Goal: Information Seeking & Learning: Find specific page/section

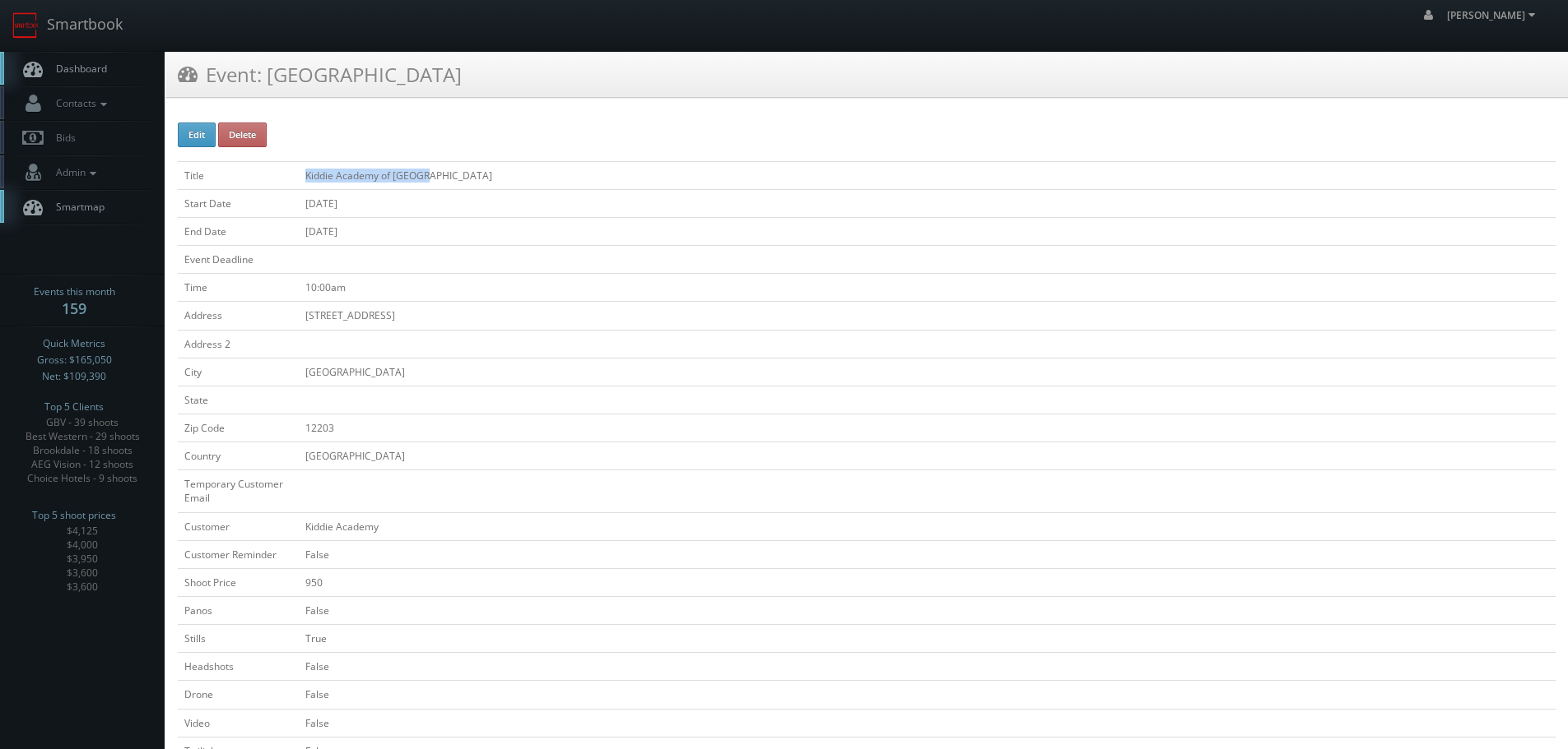
click at [297, 184] on tr "Title Kiddie Academy of Albany" at bounding box center [867, 175] width 1378 height 28
click at [116, 23] on link "Smartbook" at bounding box center [67, 25] width 135 height 51
click at [83, 26] on link "Smartbook" at bounding box center [67, 25] width 135 height 51
click at [94, 14] on link "Smartbook" at bounding box center [67, 25] width 135 height 51
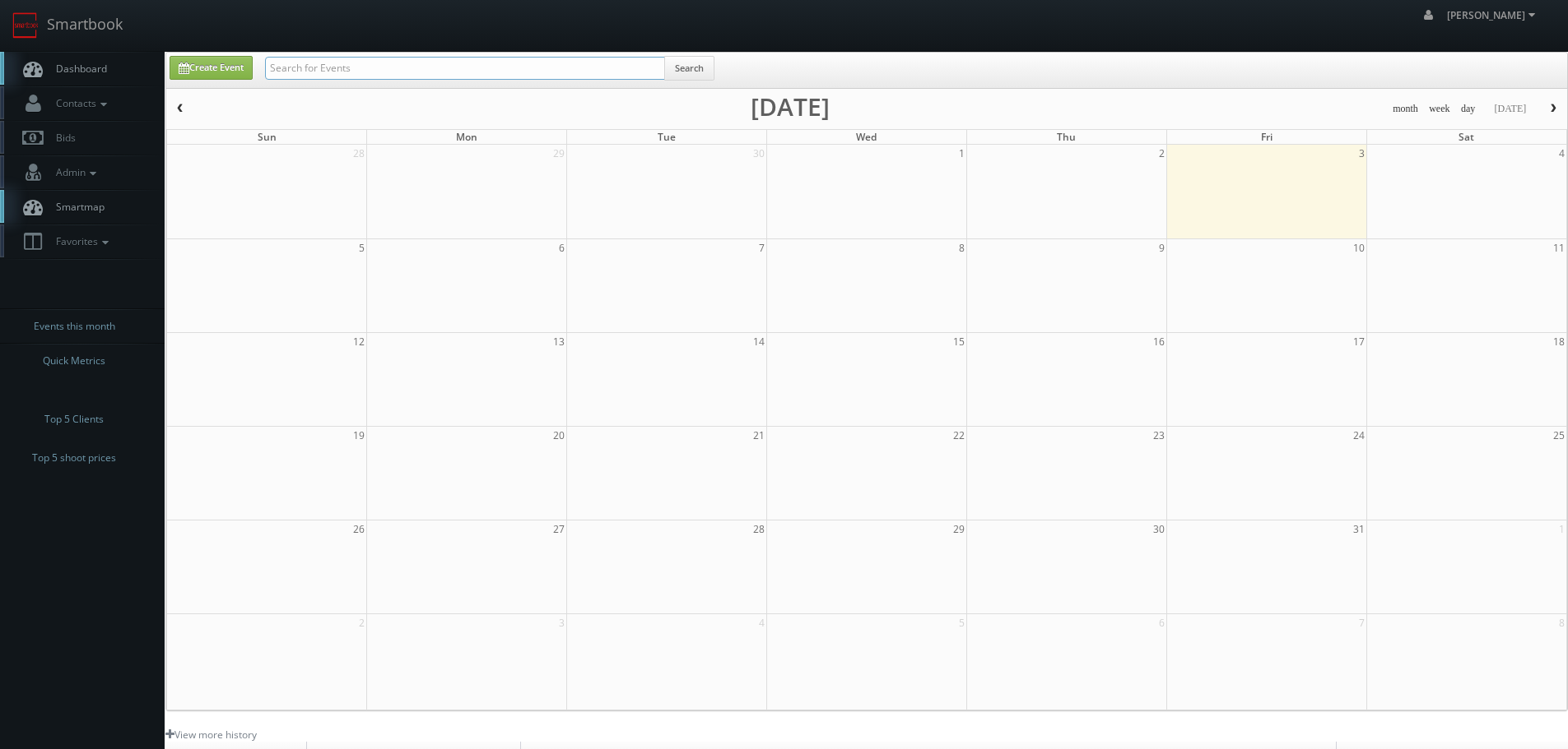
click at [410, 72] on input "text" at bounding box center [464, 68] width 400 height 23
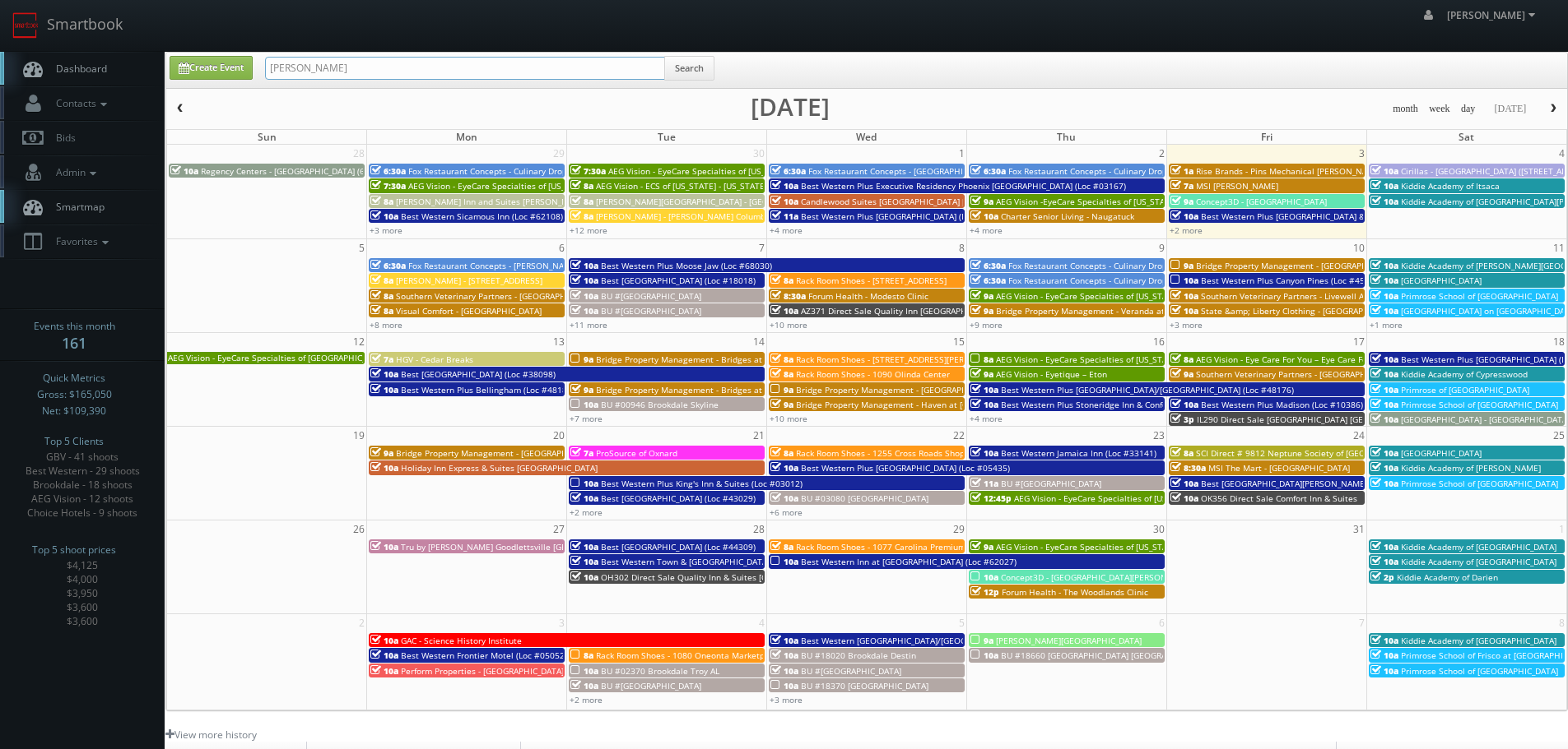
type input "[PERSON_NAME]"
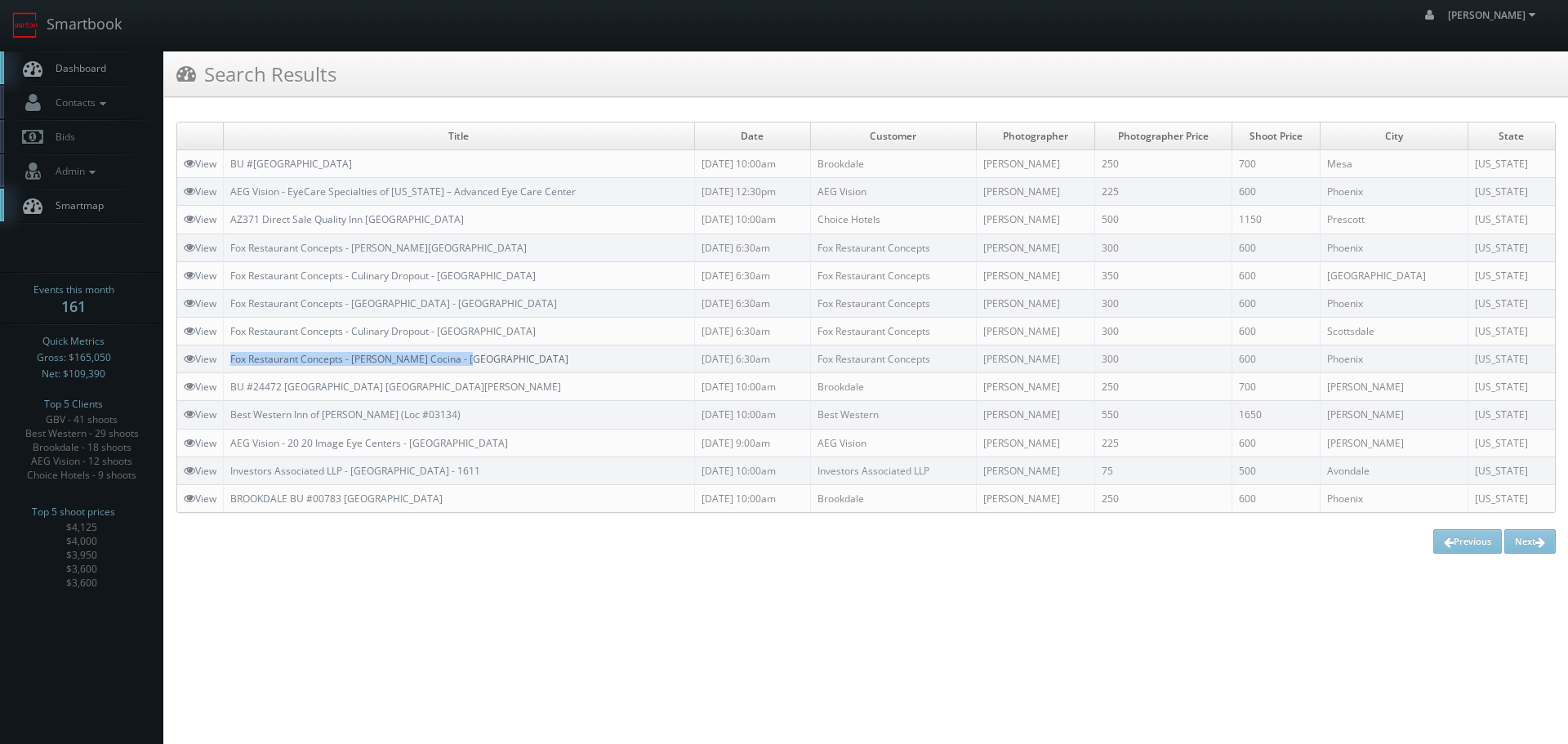
copy link "Fox Restaurant Concepts - Blanco Cocina - Biltmore"
drag, startPoint x: 514, startPoint y: 358, endPoint x: 232, endPoint y: 362, distance: 282.0
click at [232, 362] on td "Fox Restaurant Concepts - Blanco Cocina - Biltmore" at bounding box center [459, 359] width 471 height 28
copy link "Scottsdale Quarter"
drag, startPoint x: 581, startPoint y: 323, endPoint x: 445, endPoint y: 331, distance: 136.2
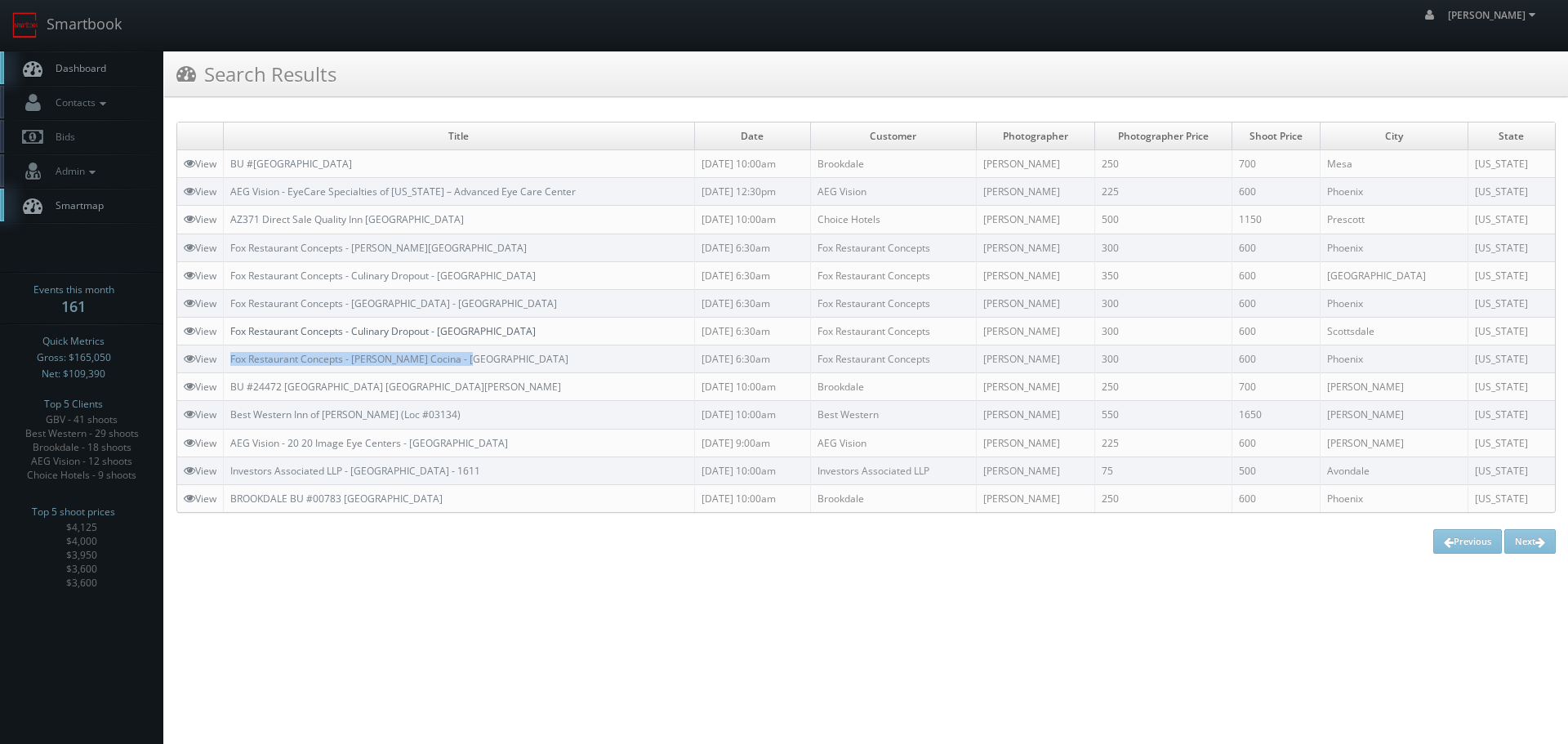
click at [445, 331] on td "Fox Restaurant Concepts - Culinary Dropout - Scottsdale Quarter" at bounding box center [459, 331] width 471 height 28
click at [562, 322] on td "Fox Restaurant Concepts - Culinary Dropout - Scottsdale Quarter" at bounding box center [459, 331] width 471 height 28
copy link "Fox Restaurant Concepts - Culinary Dropout - Scottsdale Quarter"
drag, startPoint x: 576, startPoint y: 331, endPoint x: 233, endPoint y: 331, distance: 343.0
click at [233, 331] on td "Fox Restaurant Concepts - Culinary Dropout - Scottsdale Quarter" at bounding box center [459, 331] width 471 height 28
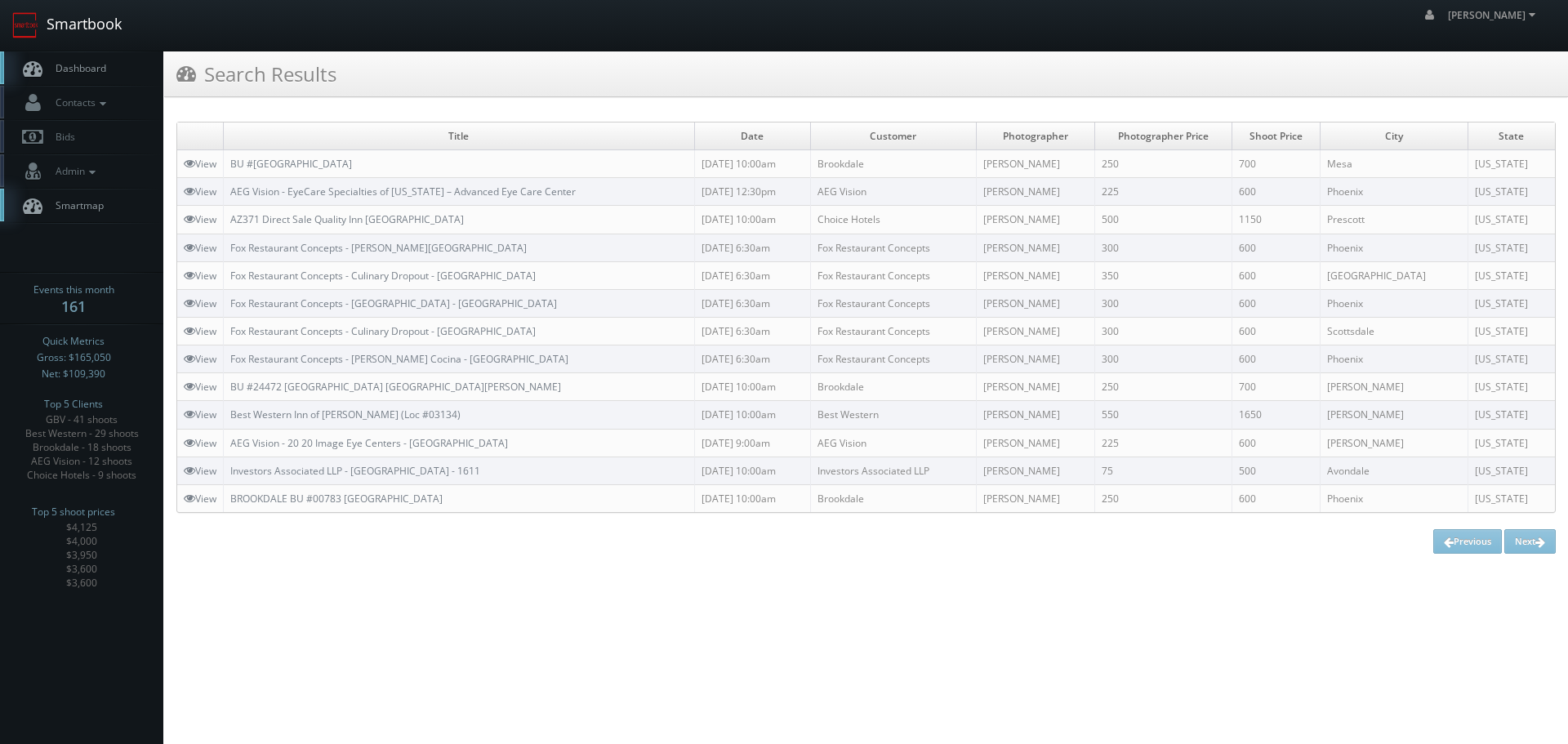
click at [102, 27] on link "Smartbook" at bounding box center [67, 25] width 134 height 50
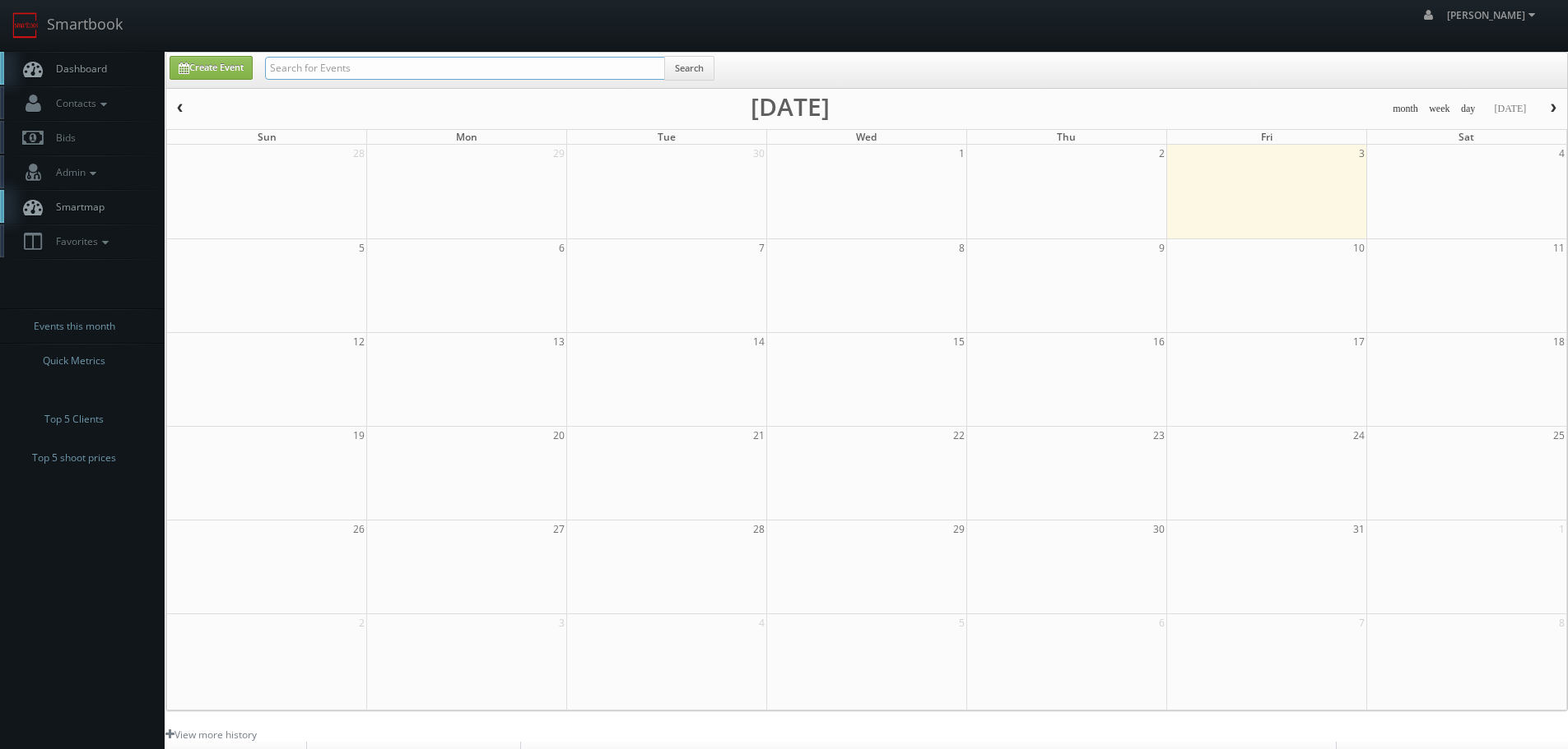
click at [327, 57] on input "text" at bounding box center [464, 68] width 400 height 23
paste input "Easton Park"
type input "Easton Park"
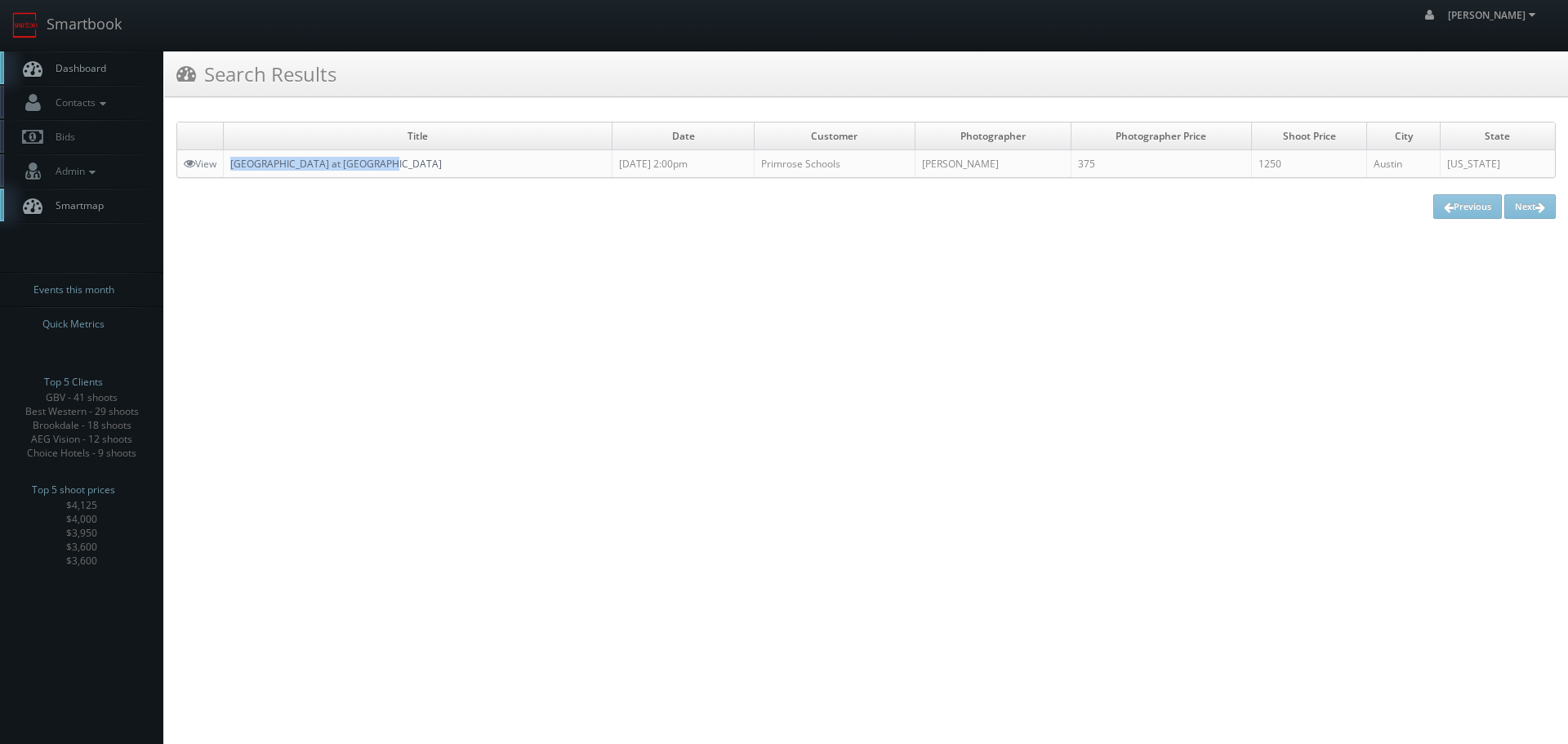
copy link "[GEOGRAPHIC_DATA] at [GEOGRAPHIC_DATA]"
drag, startPoint x: 386, startPoint y: 162, endPoint x: 235, endPoint y: 165, distance: 151.0
click at [235, 165] on td "Primrose School at Easton Park" at bounding box center [418, 164] width 388 height 28
click at [129, 38] on link "Smartbook" at bounding box center [67, 25] width 134 height 50
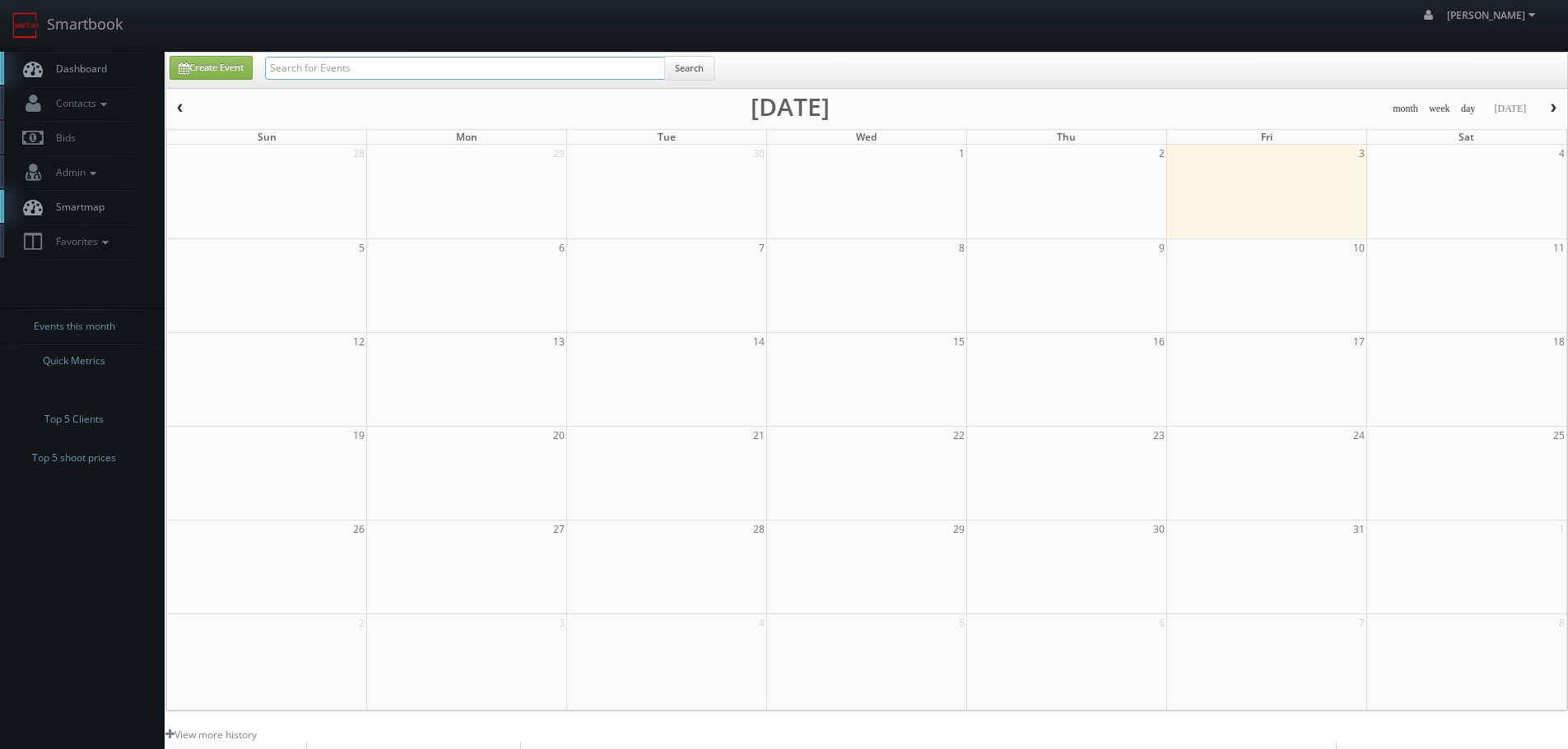
click at [302, 70] on input "text" at bounding box center [464, 68] width 400 height 23
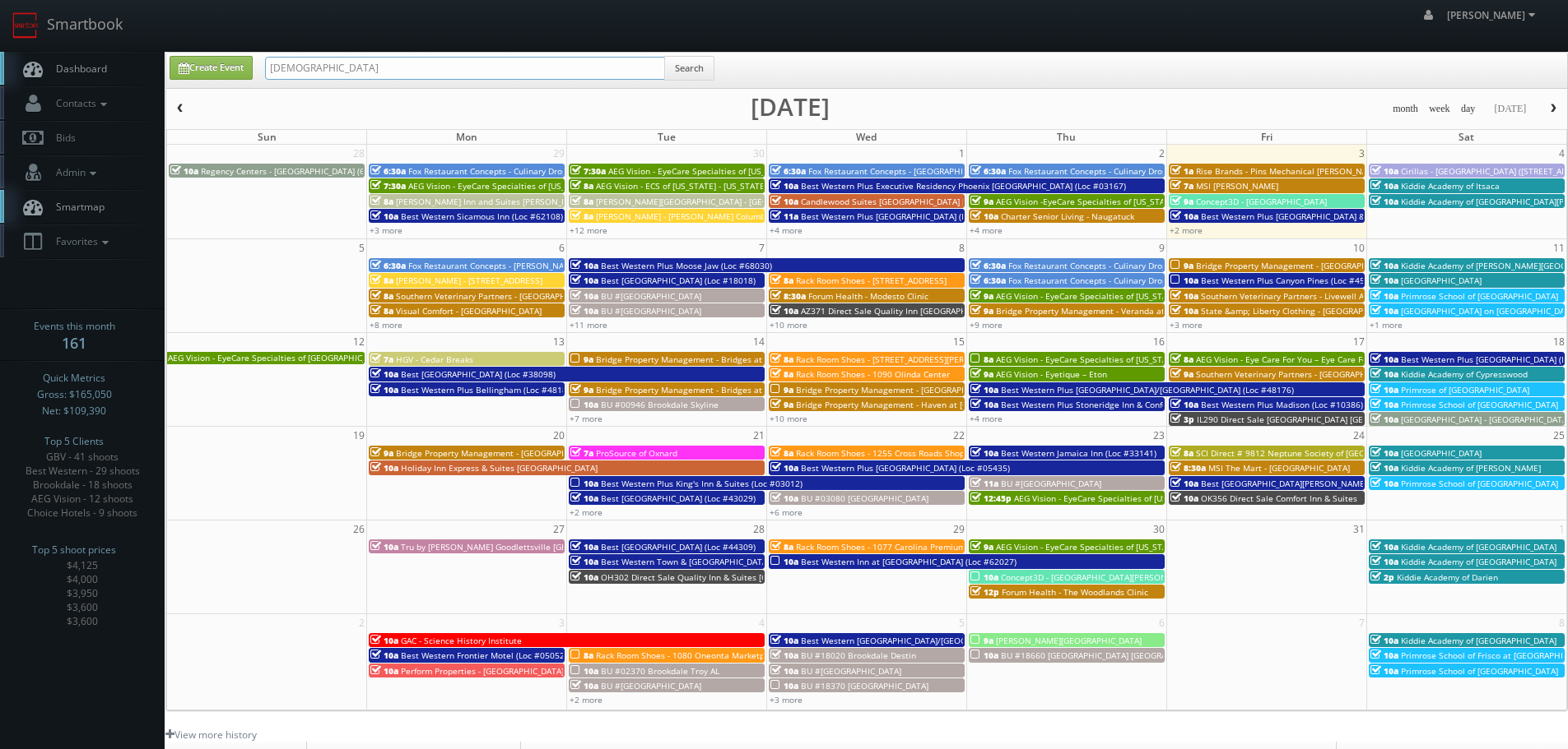
type input "jesus"
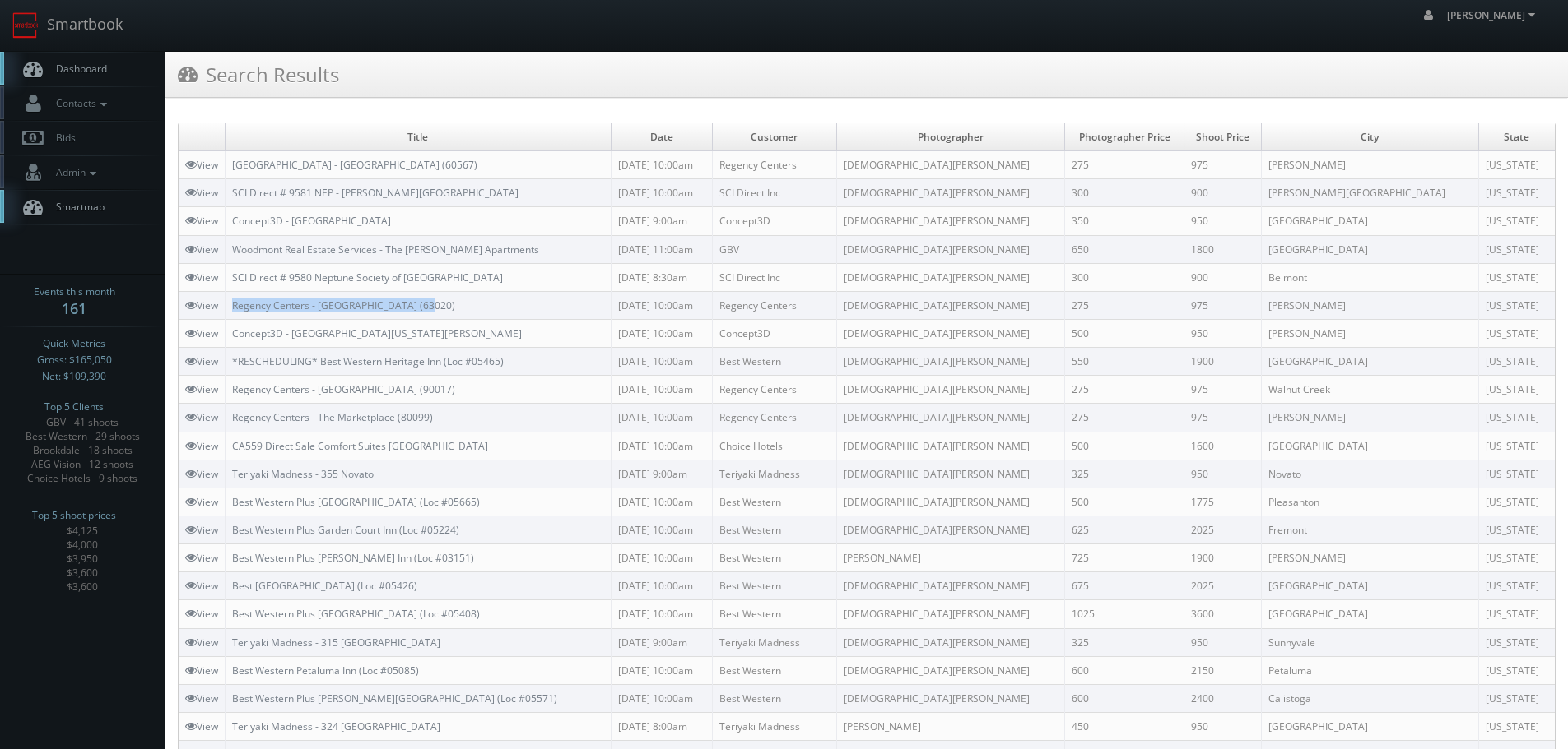
copy link "Regency Centers - [GEOGRAPHIC_DATA] (63020)"
drag, startPoint x: 452, startPoint y: 299, endPoint x: 234, endPoint y: 296, distance: 218.0
click at [234, 296] on td "Regency Centers - [GEOGRAPHIC_DATA] (63020)" at bounding box center [418, 305] width 386 height 28
copy link "Regency Centers - Ygnacio Plaza (90017)"
drag, startPoint x: 457, startPoint y: 390, endPoint x: 237, endPoint y: 384, distance: 220.1
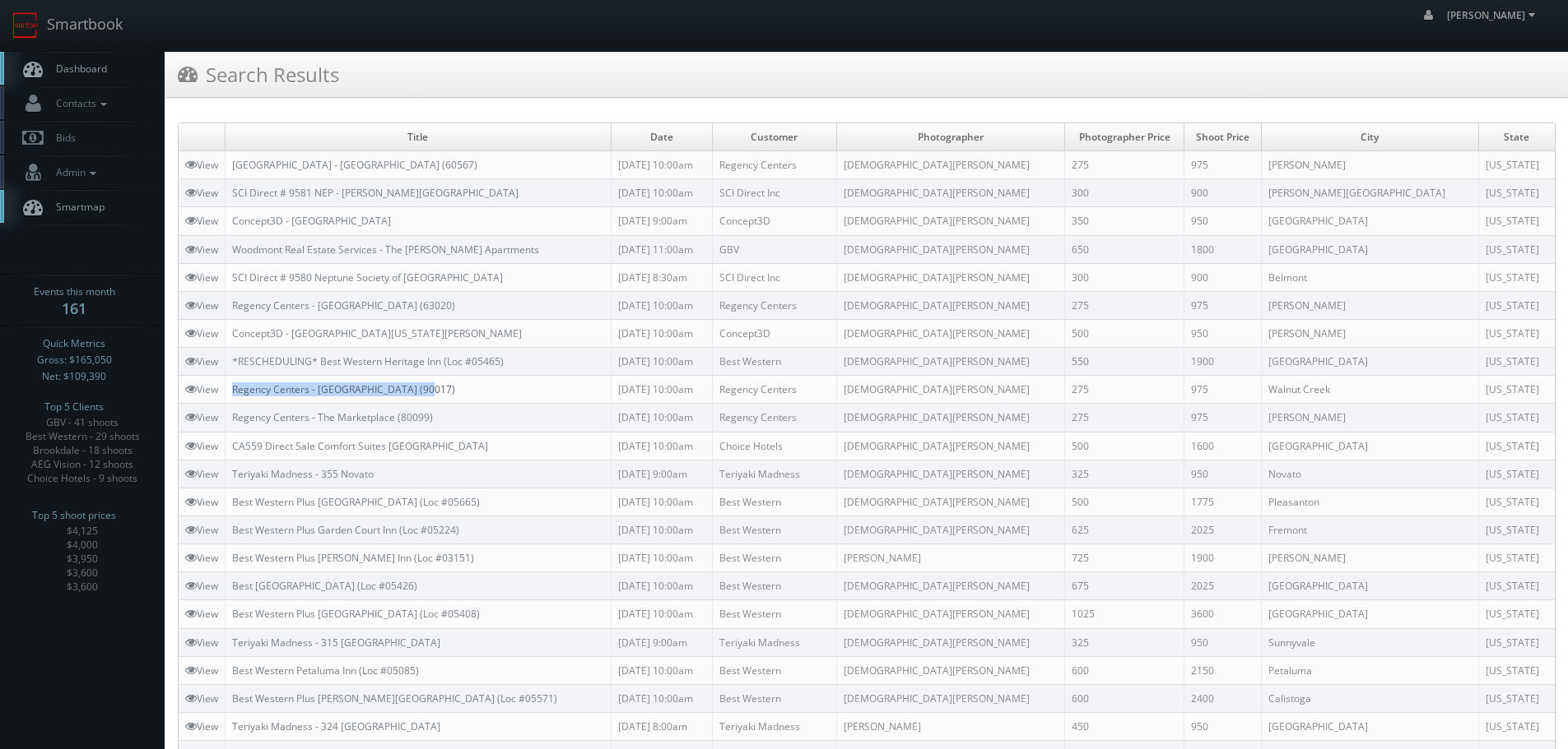
click at [237, 384] on td "Regency Centers - Ygnacio Plaza (90017)" at bounding box center [418, 389] width 386 height 28
copy link "egency Centers - The Marketplace (80099)"
copy link "Regency Centers - The Marketplace (80099)"
drag, startPoint x: 466, startPoint y: 415, endPoint x: 236, endPoint y: 420, distance: 230.1
click at [236, 420] on td "Regency Centers - The Marketplace (80099)" at bounding box center [418, 417] width 386 height 28
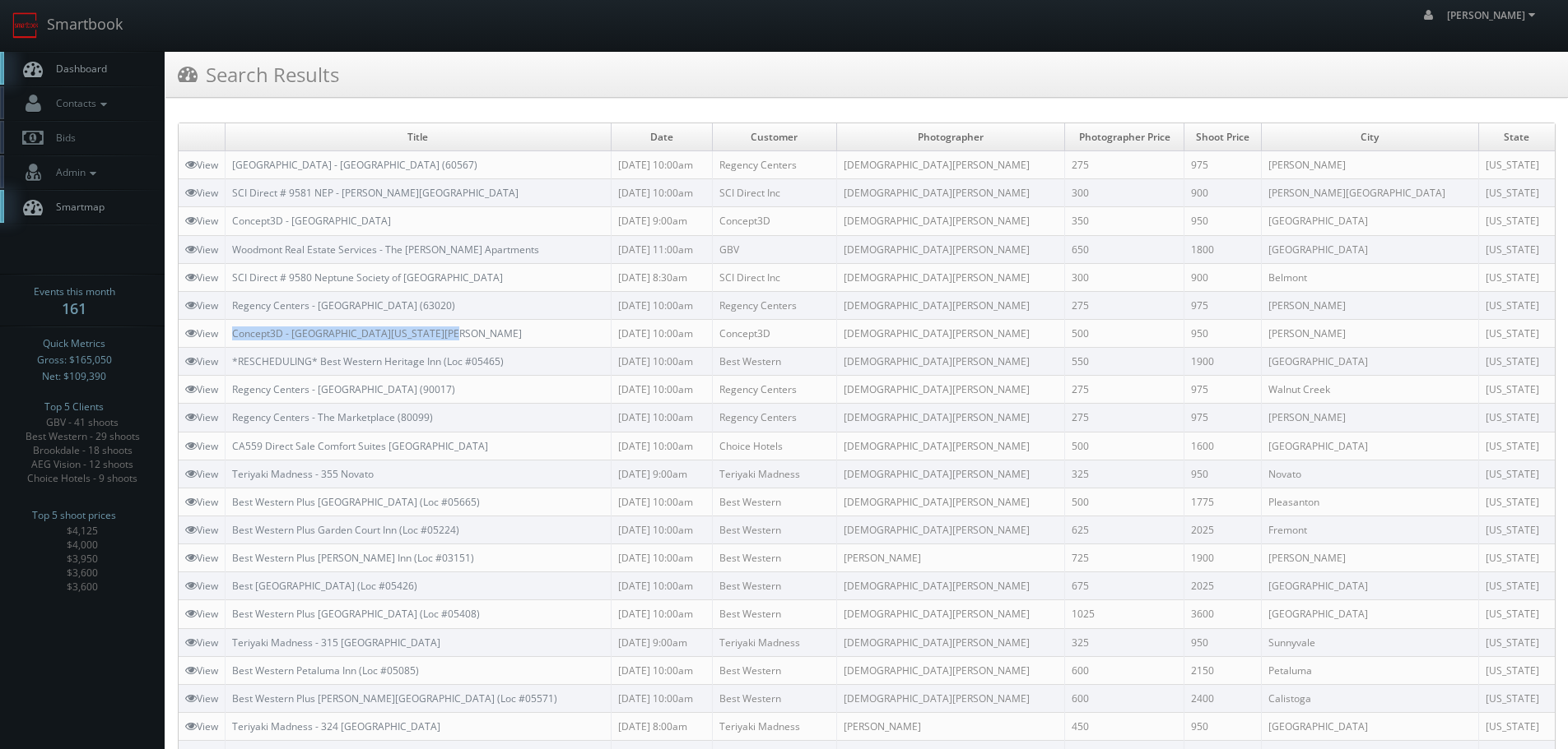
copy link "Concept3D - University of California Davis"
drag, startPoint x: 466, startPoint y: 332, endPoint x: 228, endPoint y: 333, distance: 238.0
click at [228, 333] on td "Concept3D - University of California Davis" at bounding box center [418, 333] width 386 height 28
click at [105, 25] on link "Smartbook" at bounding box center [67, 25] width 135 height 51
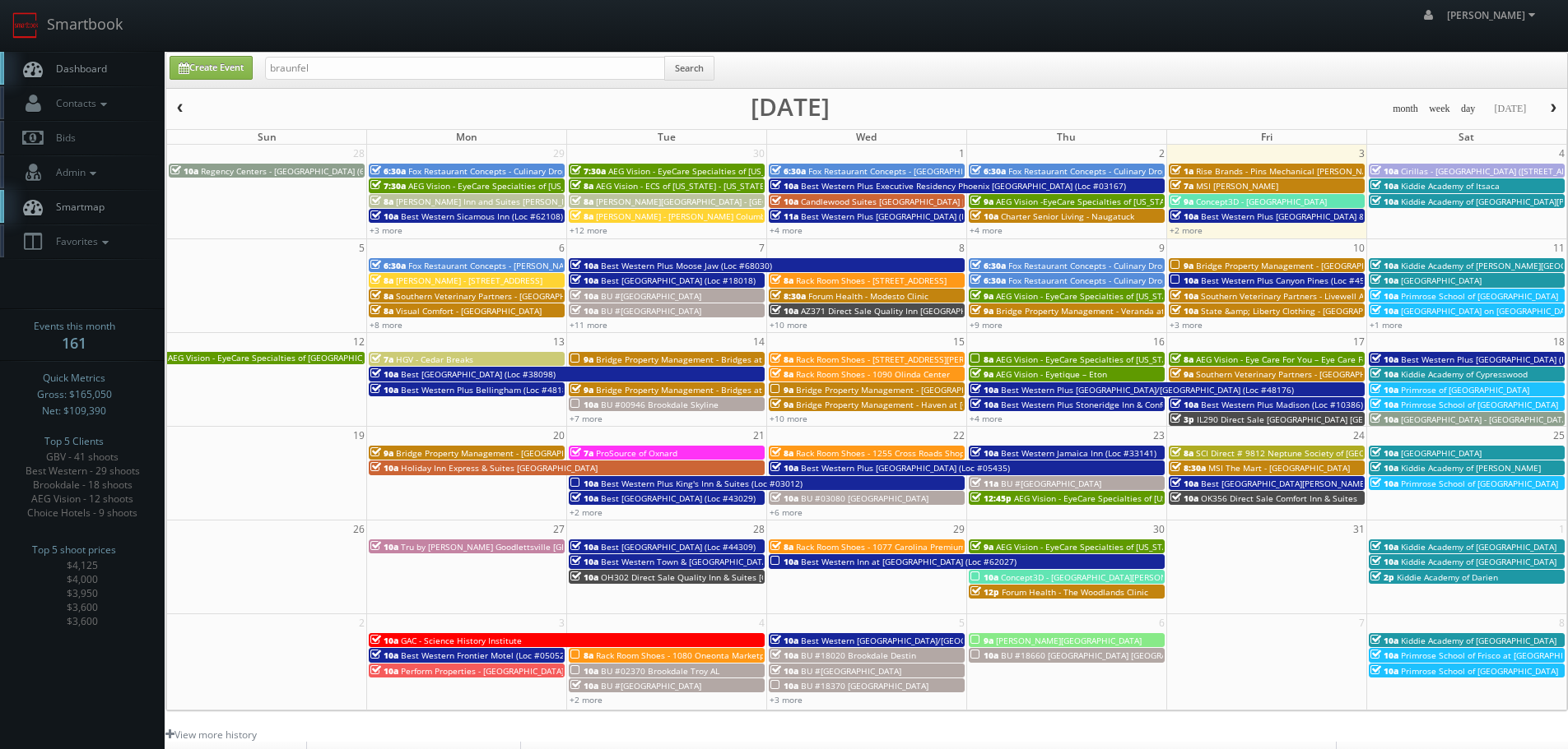
type input "braunfel"
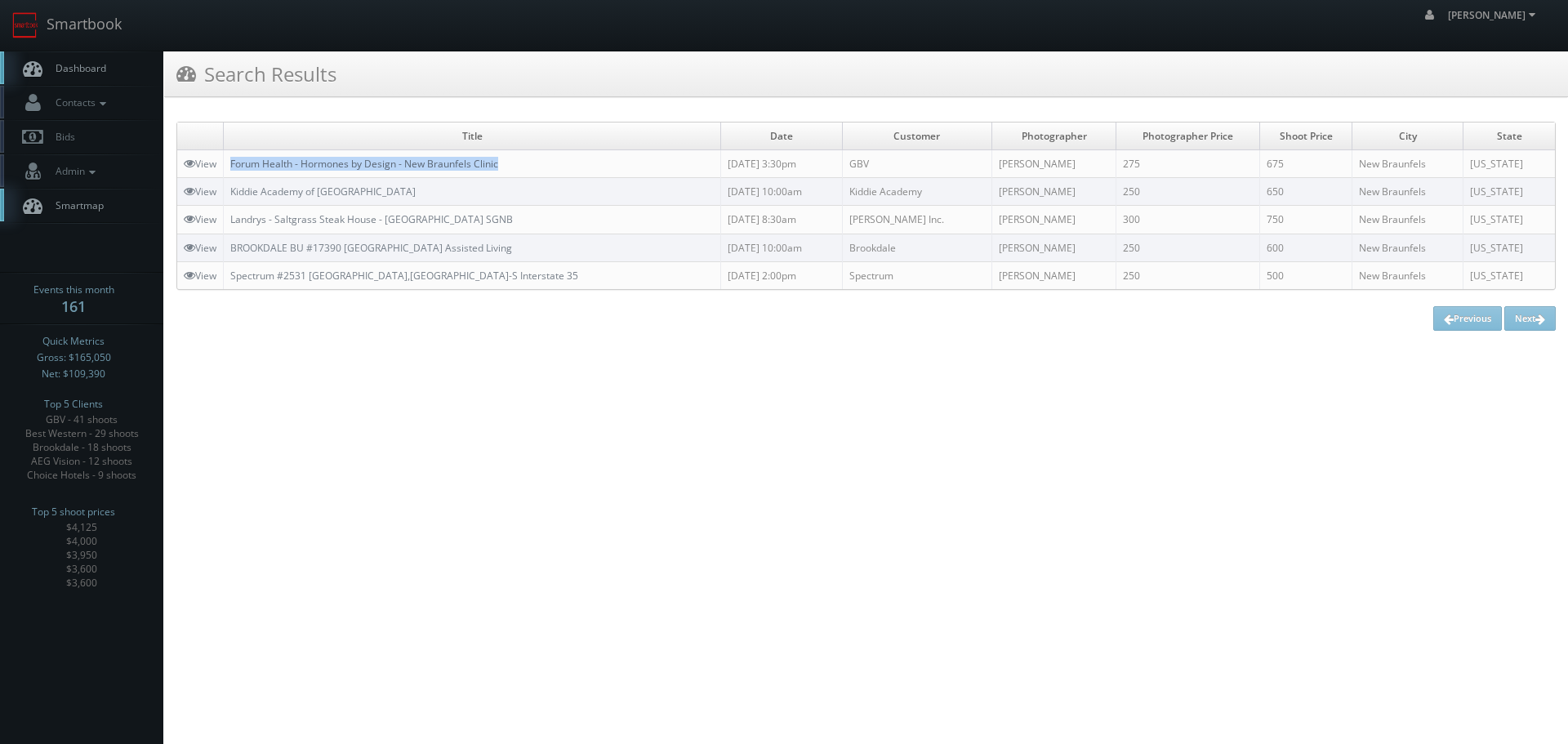
copy link "Forum Health - Hormones by Design - New Braunfels Clinic"
drag, startPoint x: 533, startPoint y: 162, endPoint x: 232, endPoint y: 160, distance: 301.0
click at [232, 160] on td "Forum Health - Hormones by Design - New Braunfels Clinic" at bounding box center [472, 164] width 497 height 28
click at [108, 21] on link "Smartbook" at bounding box center [67, 25] width 134 height 50
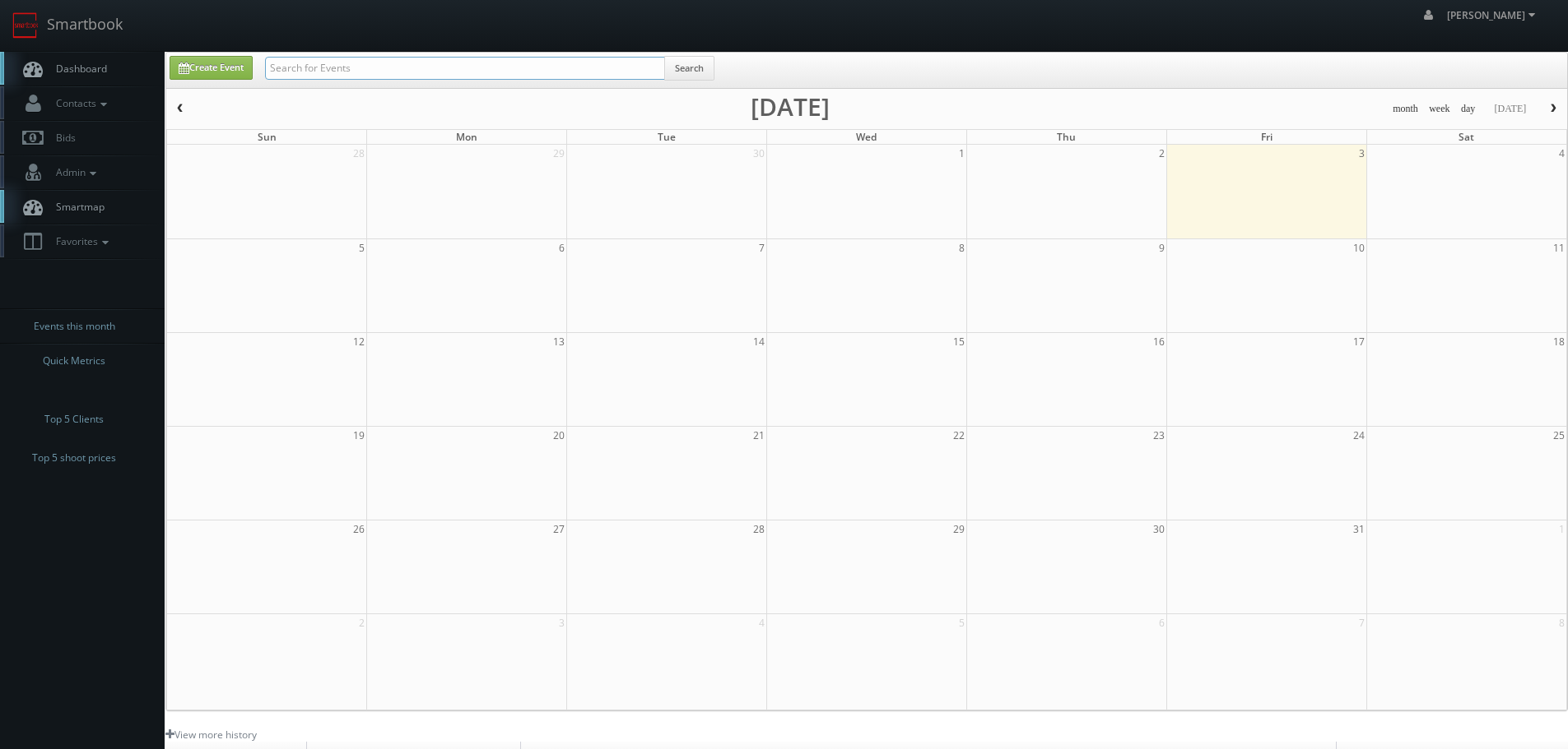
click at [301, 70] on input "text" at bounding box center [464, 68] width 400 height 23
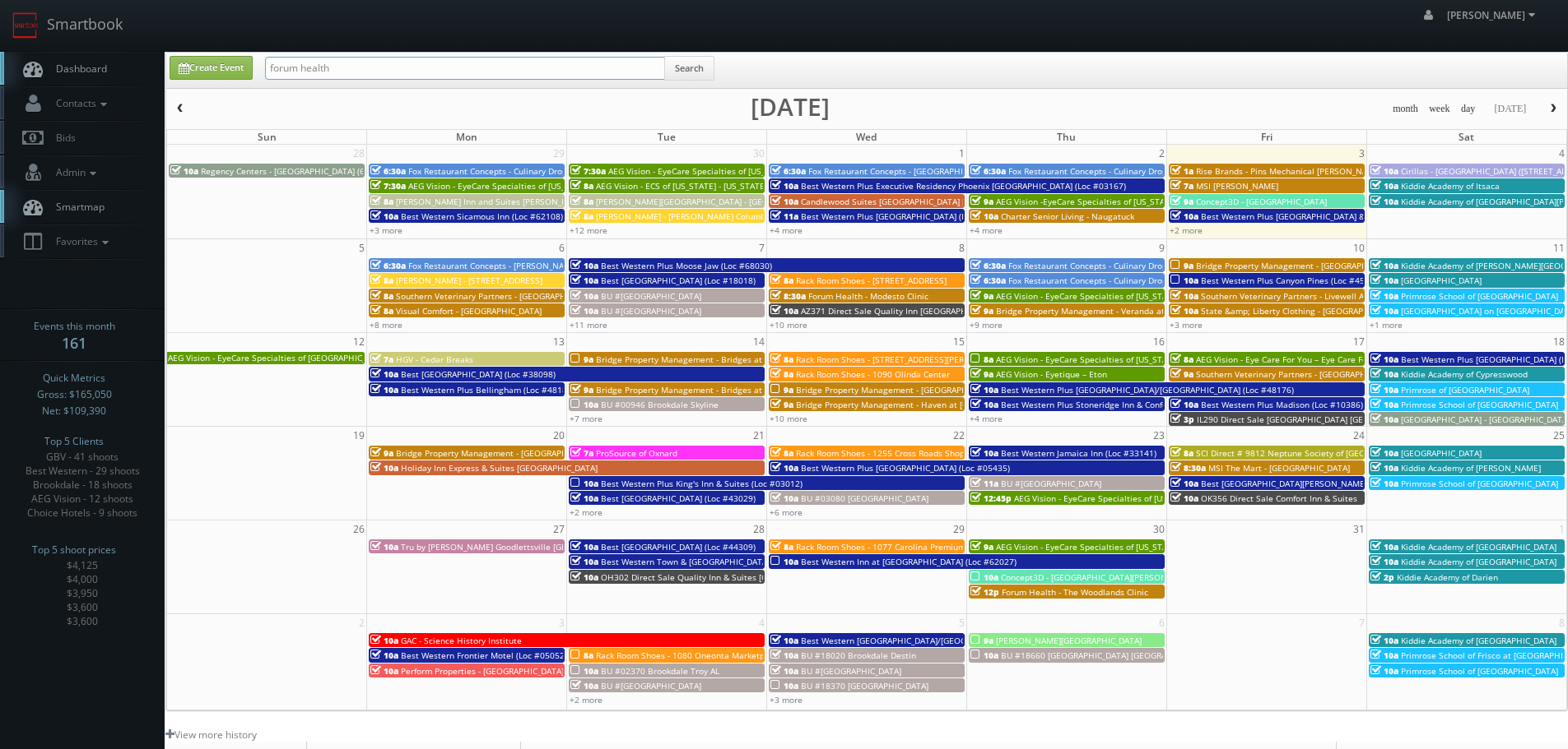
type input "forum health"
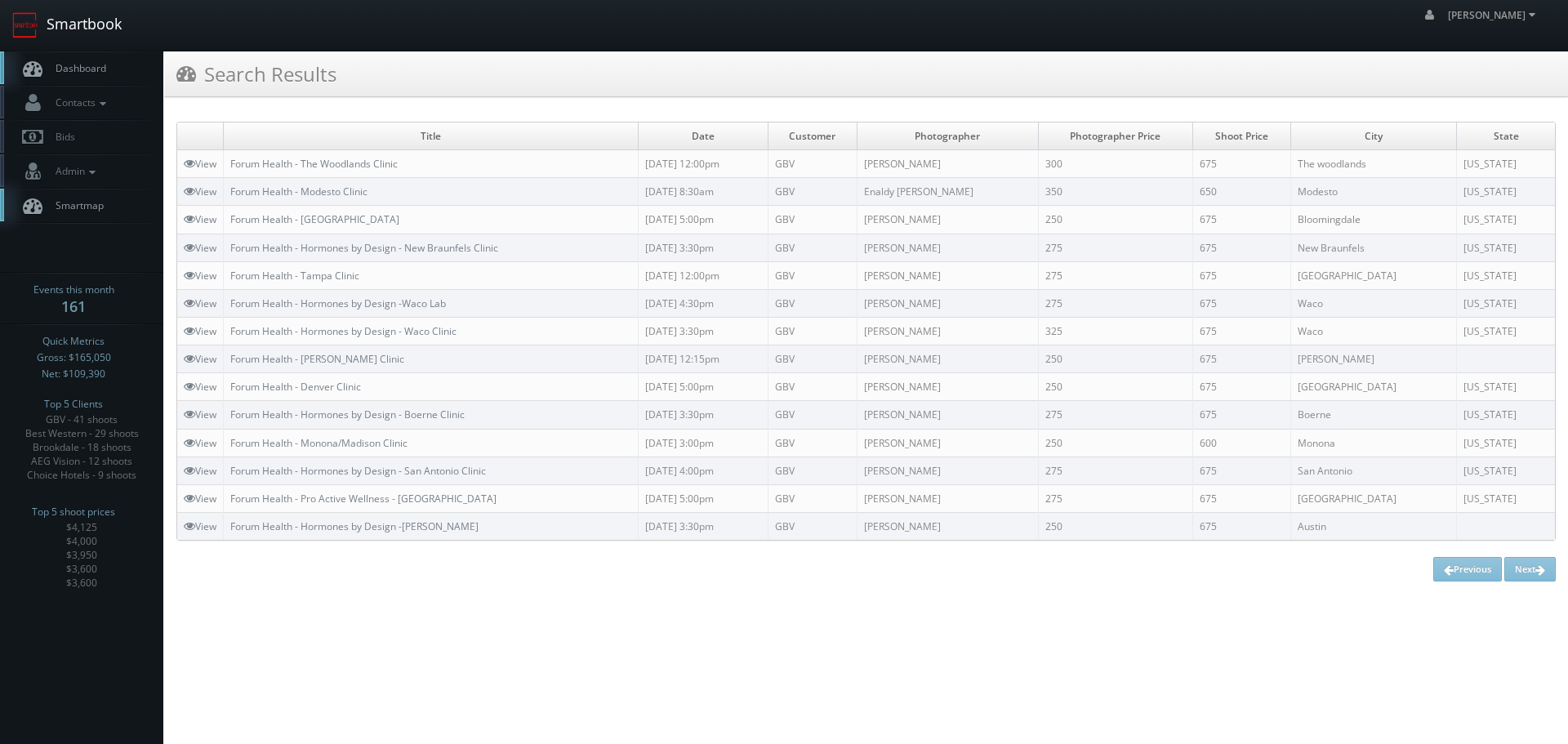
click at [101, 27] on link "Smartbook" at bounding box center [67, 25] width 134 height 50
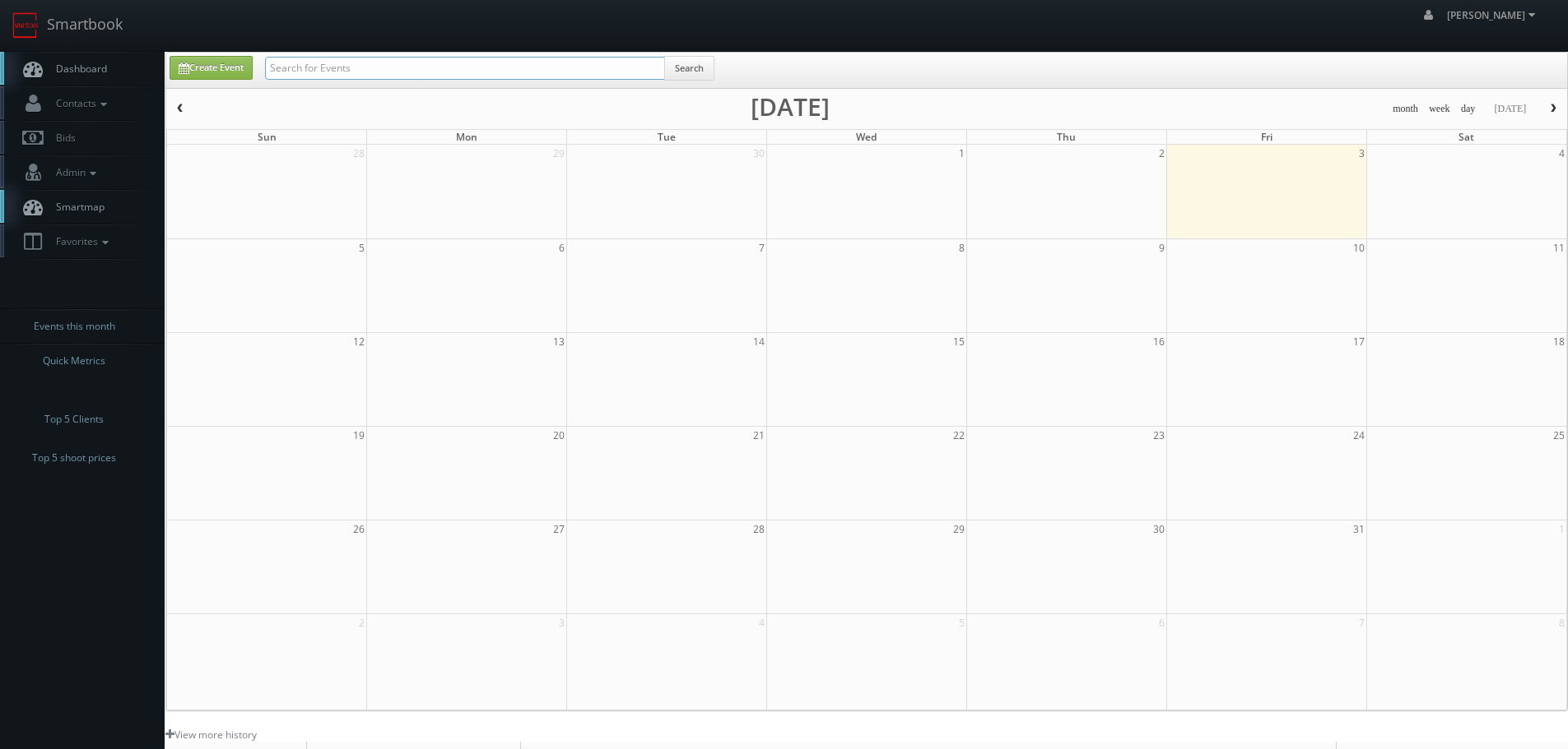
click at [329, 77] on input "text" at bounding box center [464, 68] width 400 height 23
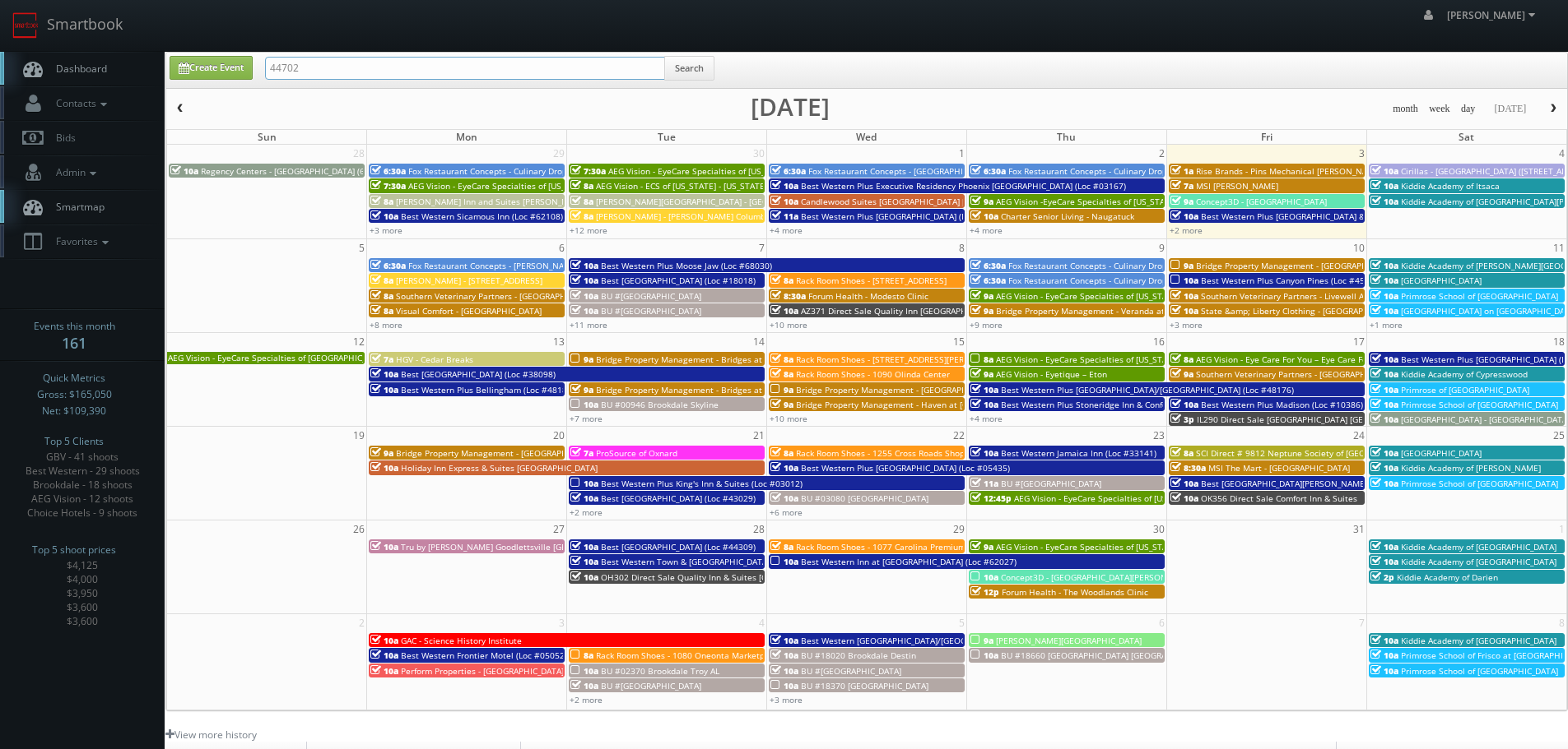
type input "44702"
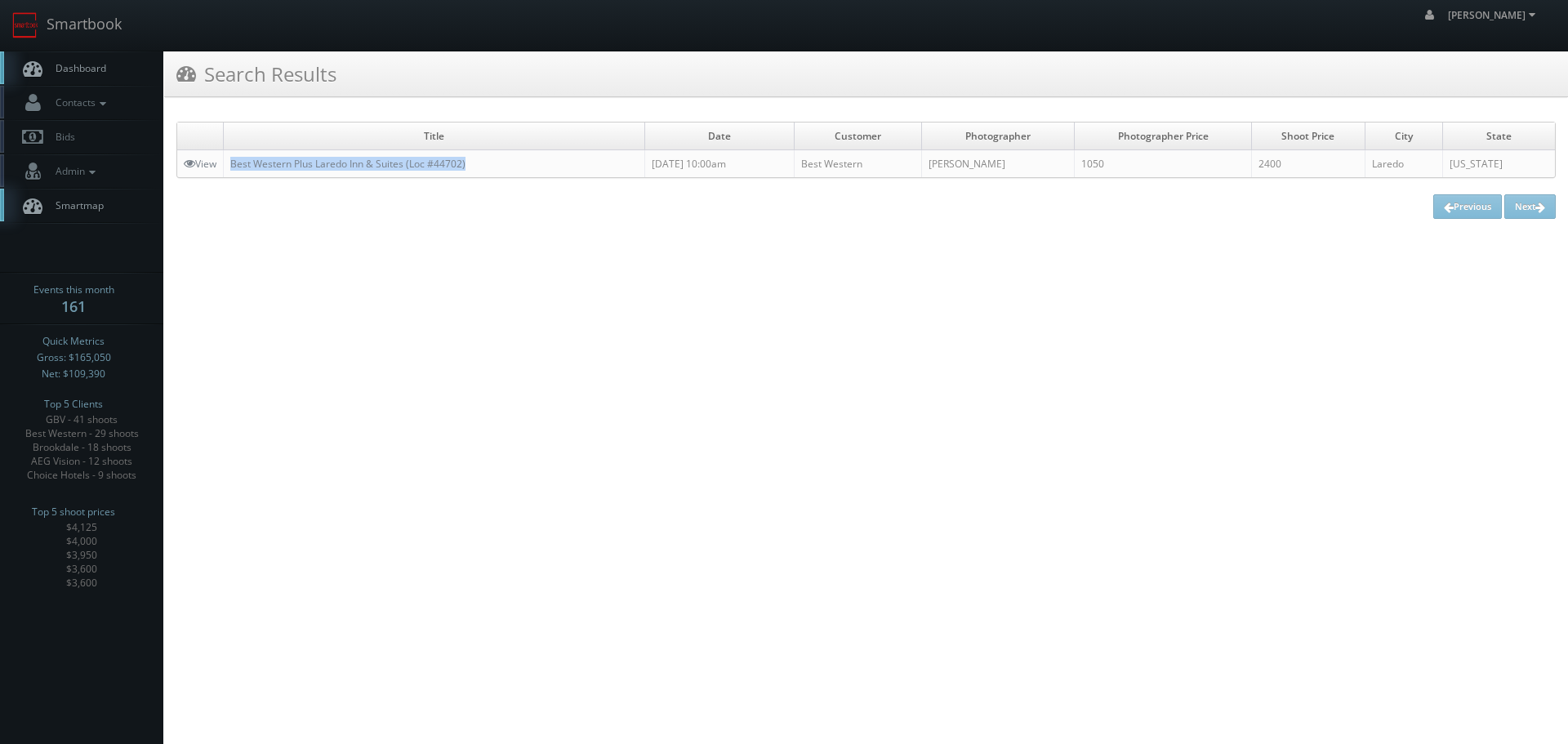
copy link "Best Western Plus Laredo Inn & Suites (Loc #44702)"
drag, startPoint x: 494, startPoint y: 160, endPoint x: 227, endPoint y: 167, distance: 267.1
click at [227, 167] on td "Best Western Plus Laredo Inn & Suites (Loc #44702)" at bounding box center [434, 164] width 422 height 28
click at [121, 24] on link "Smartbook" at bounding box center [67, 25] width 134 height 50
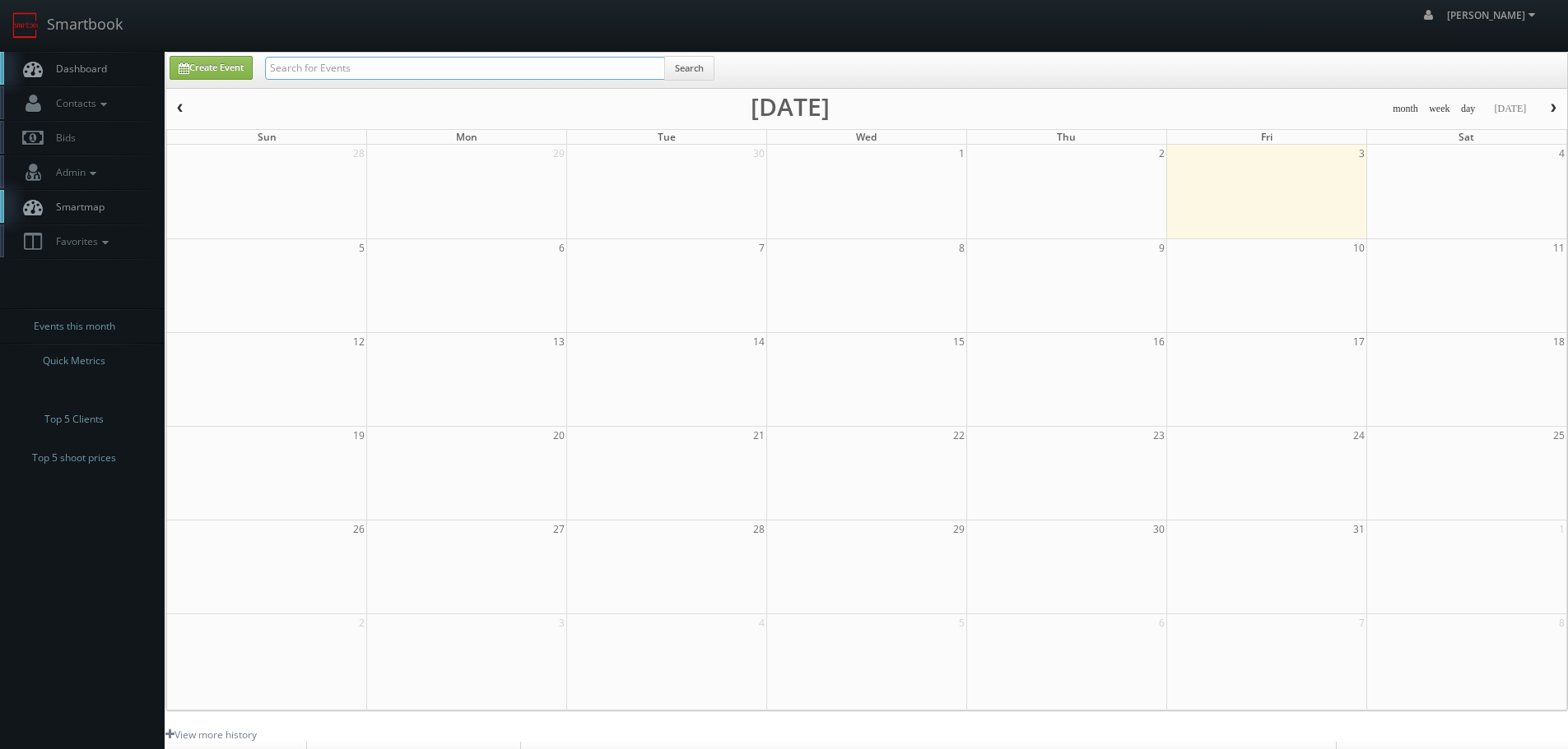
click at [383, 66] on input "text" at bounding box center [464, 68] width 400 height 23
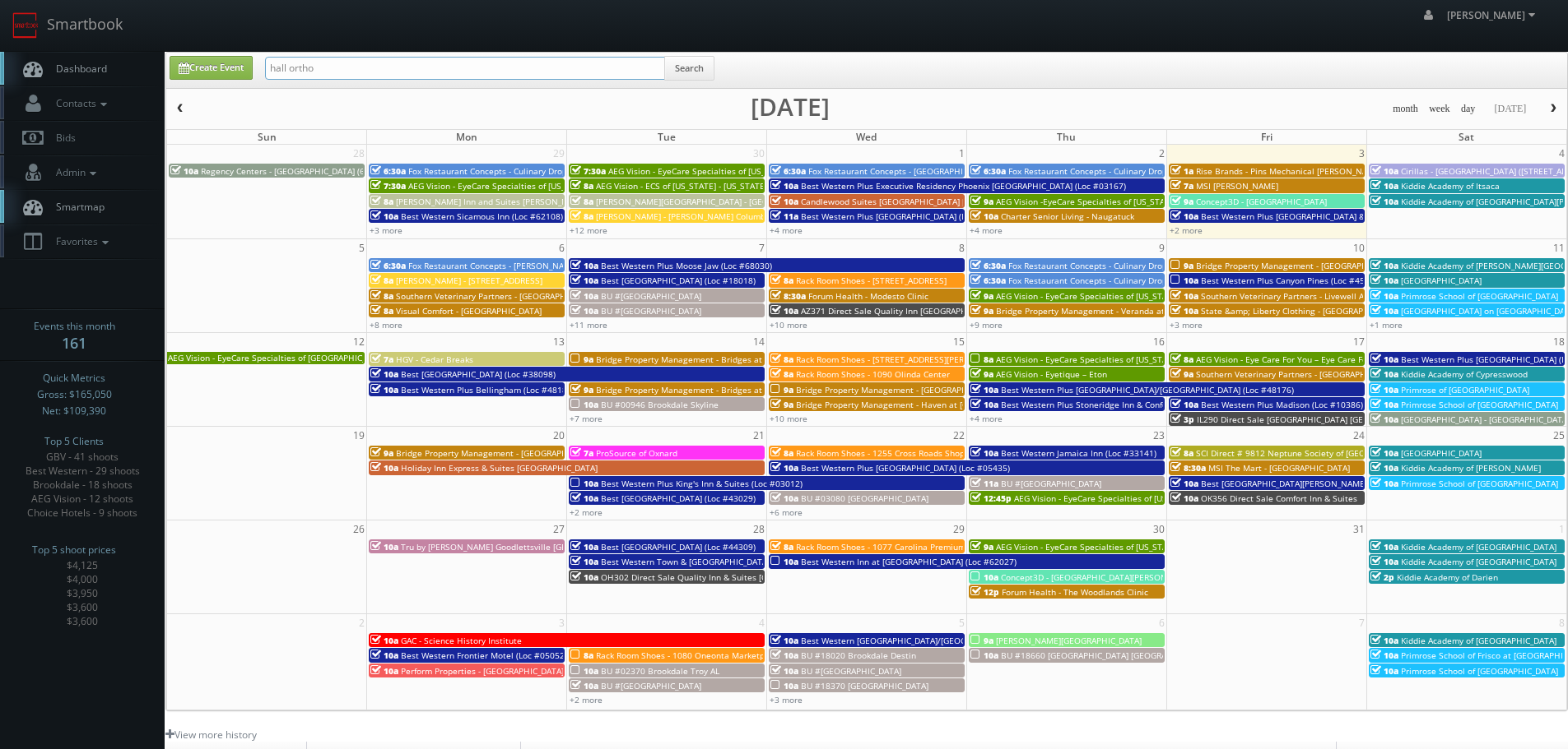
type input "hall ortho"
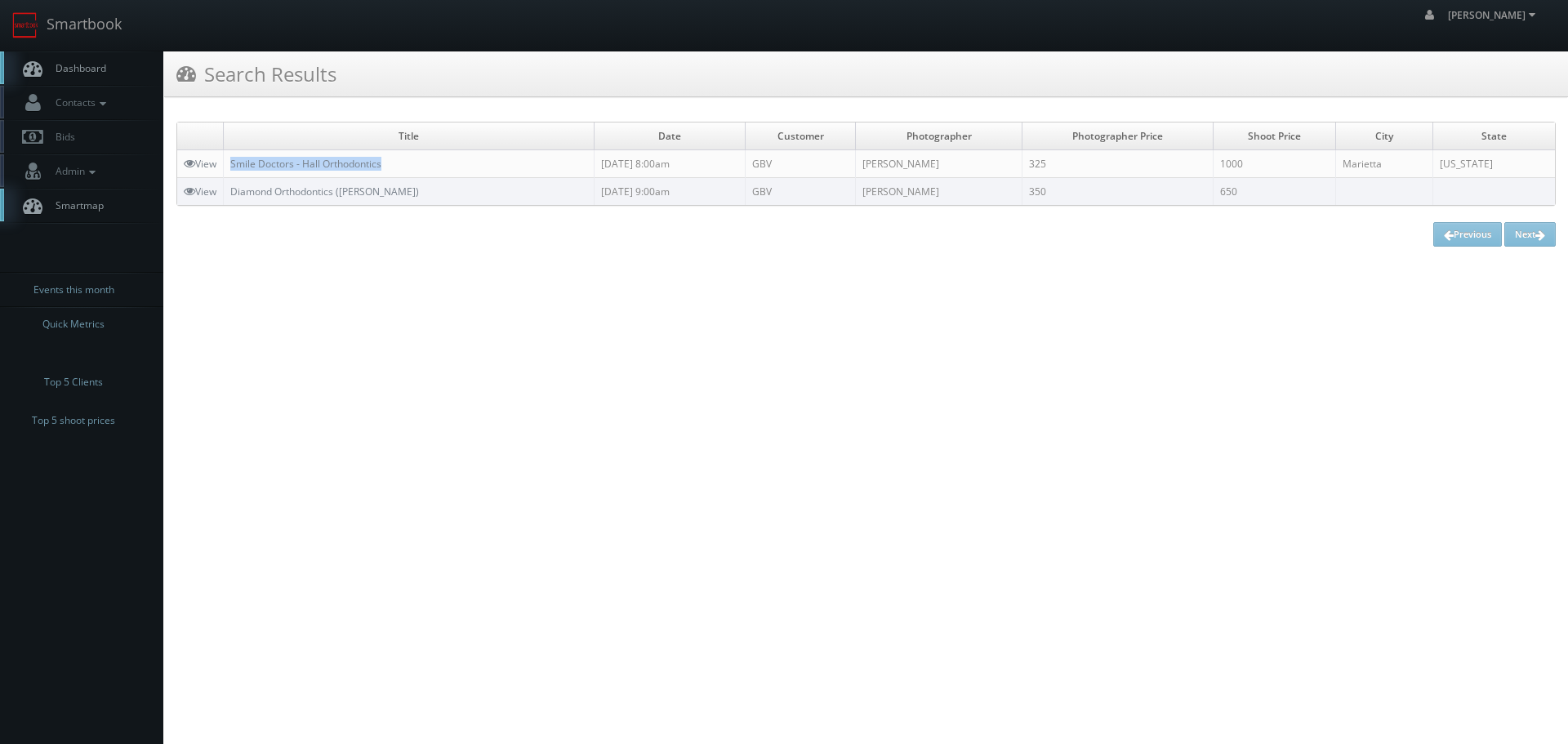
copy link "Smile Doctors - Hall Orthodontics"
drag, startPoint x: 400, startPoint y: 162, endPoint x: 228, endPoint y: 167, distance: 172.1
click at [228, 167] on td "Smile Doctors - Hall Orthodontics" at bounding box center [408, 164] width 370 height 28
click at [124, 20] on link "Smartbook" at bounding box center [67, 25] width 134 height 50
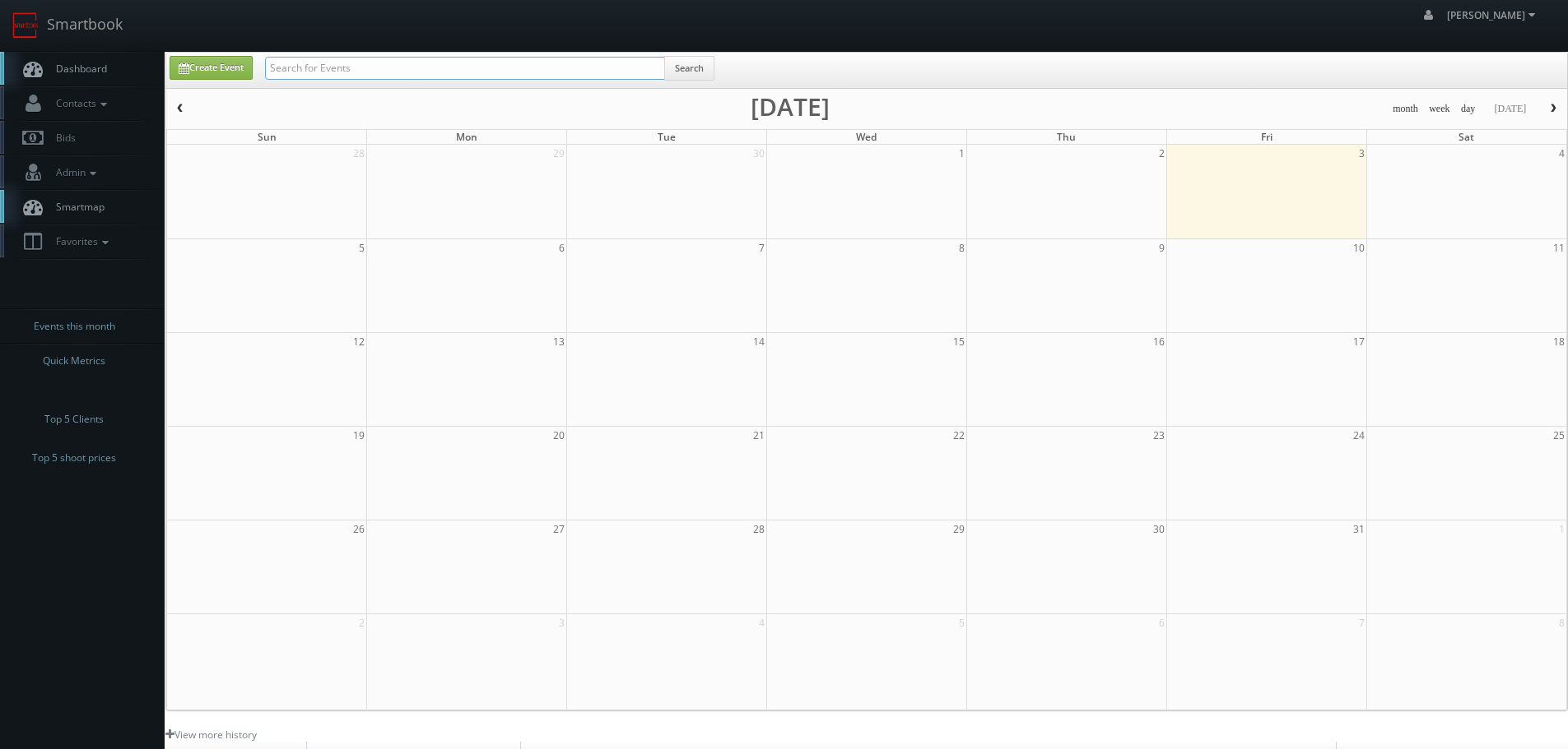
click at [382, 69] on input "text" at bounding box center [464, 68] width 400 height 23
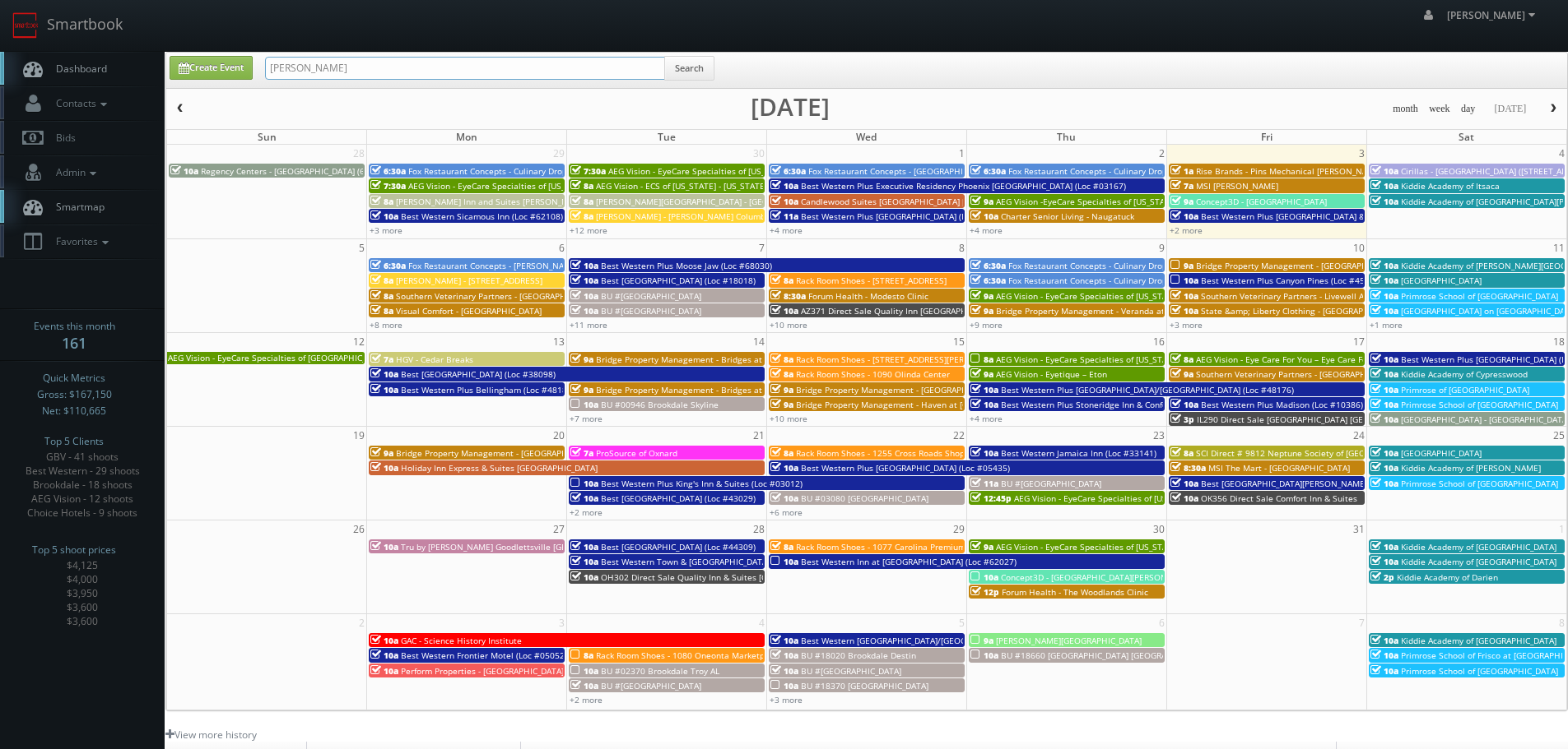
type input "[PERSON_NAME]"
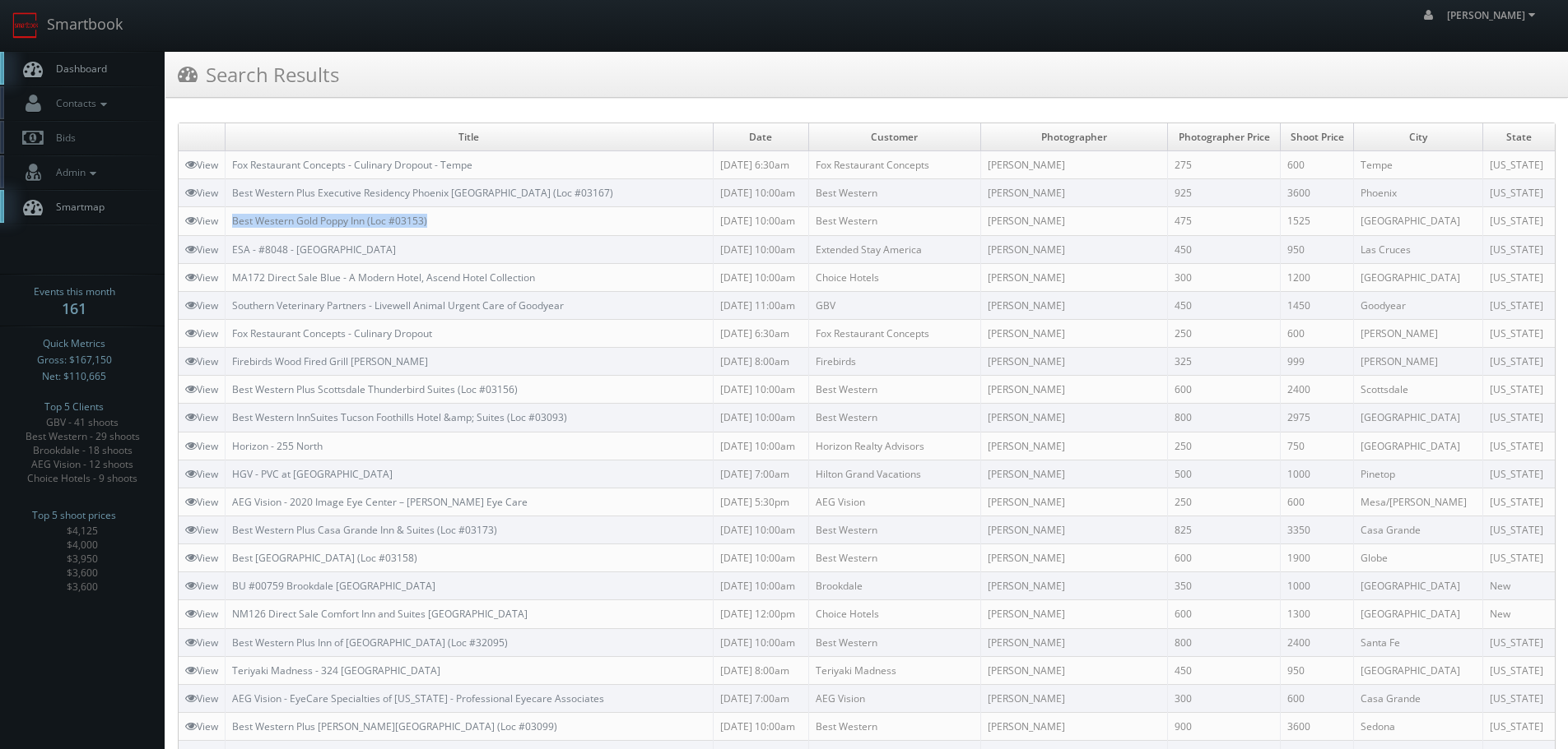
copy link "Best Western Gold Poppy Inn (Loc #03153)"
drag, startPoint x: 482, startPoint y: 215, endPoint x: 232, endPoint y: 219, distance: 250.0
click at [232, 219] on td "Best Western Gold Poppy Inn (Loc #03153)" at bounding box center [469, 221] width 488 height 28
click at [96, 13] on link "Smartbook" at bounding box center [67, 25] width 135 height 51
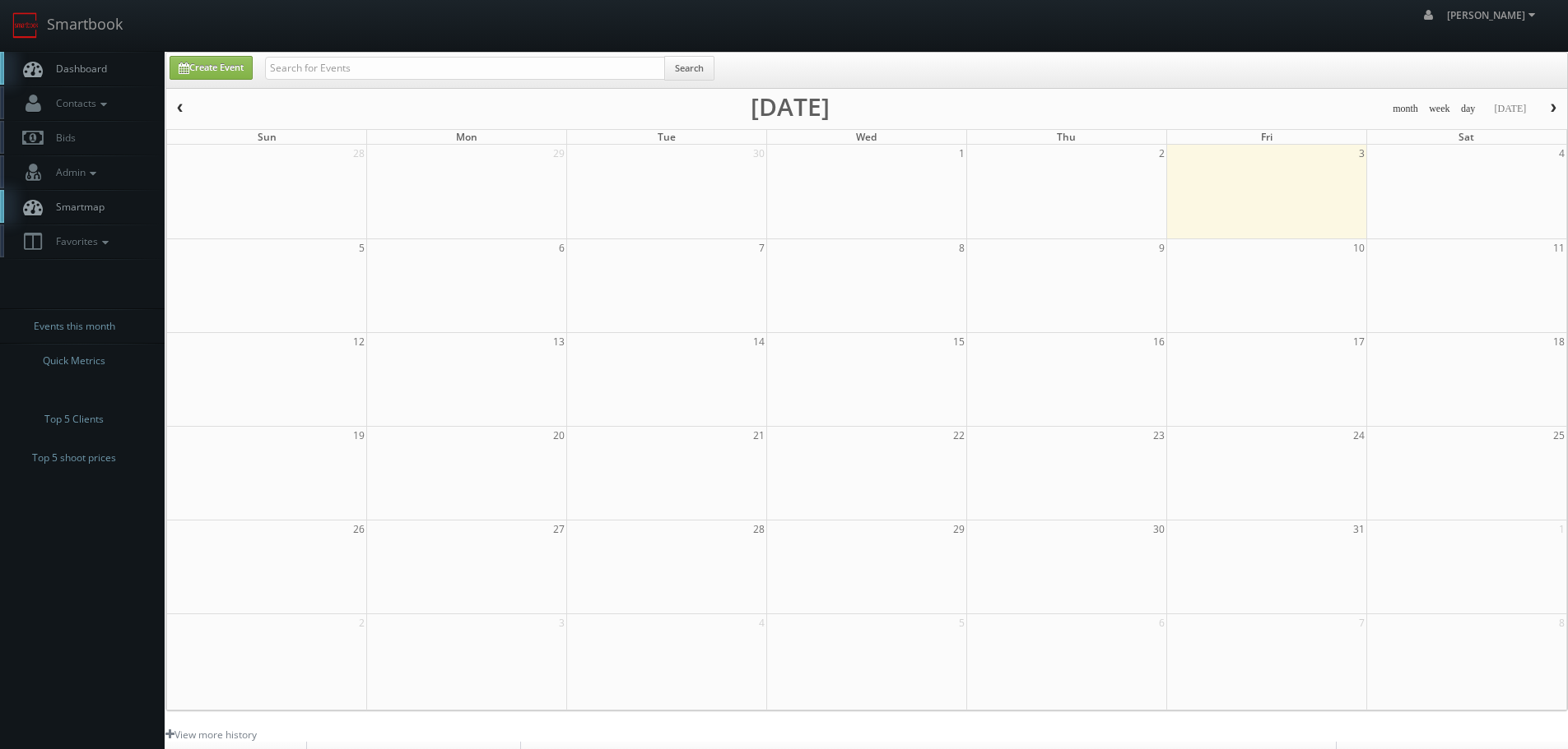
click at [321, 55] on div "Create Event Search" at bounding box center [867, 70] width 1401 height 35
click at [333, 61] on input "text" at bounding box center [464, 68] width 400 height 23
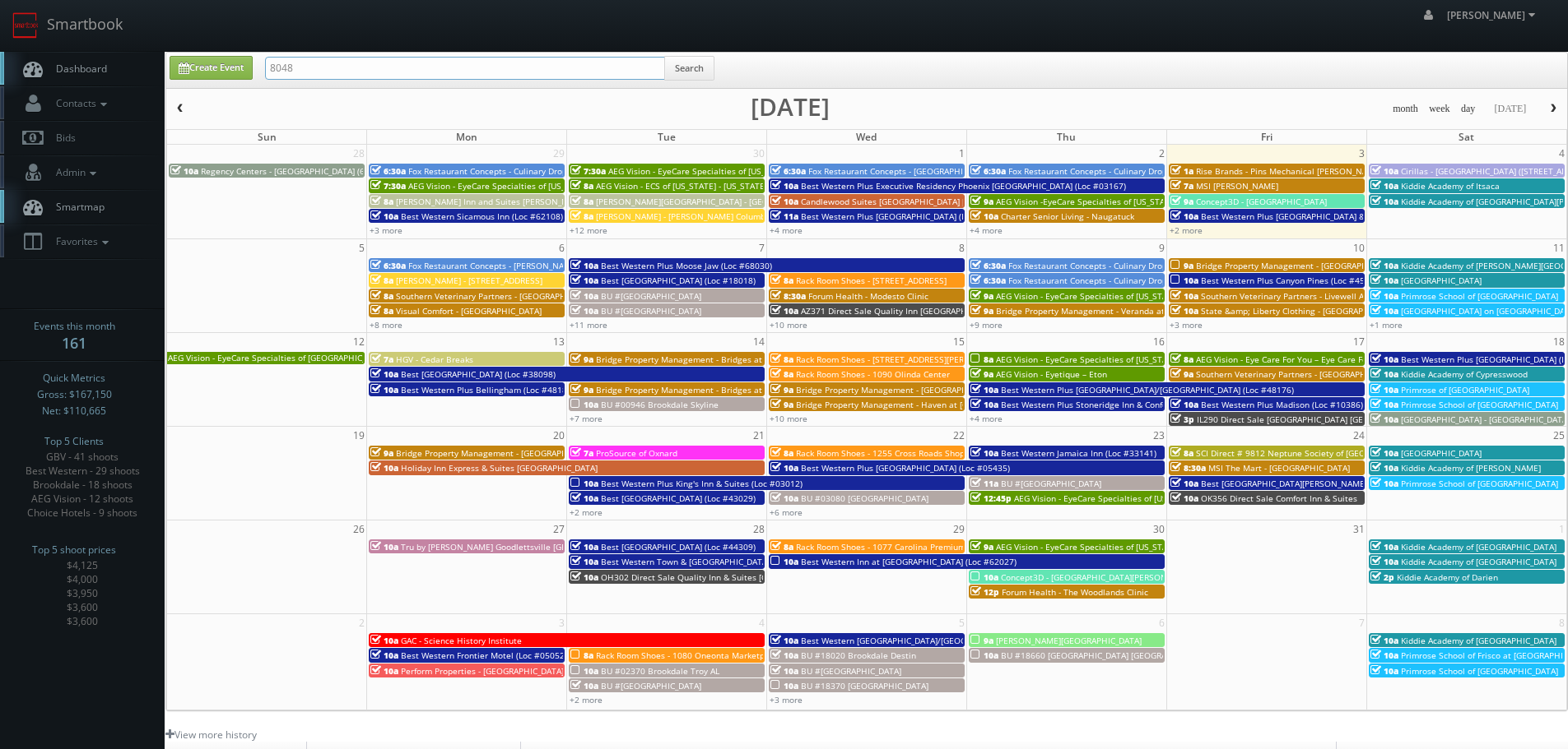
type input "8048"
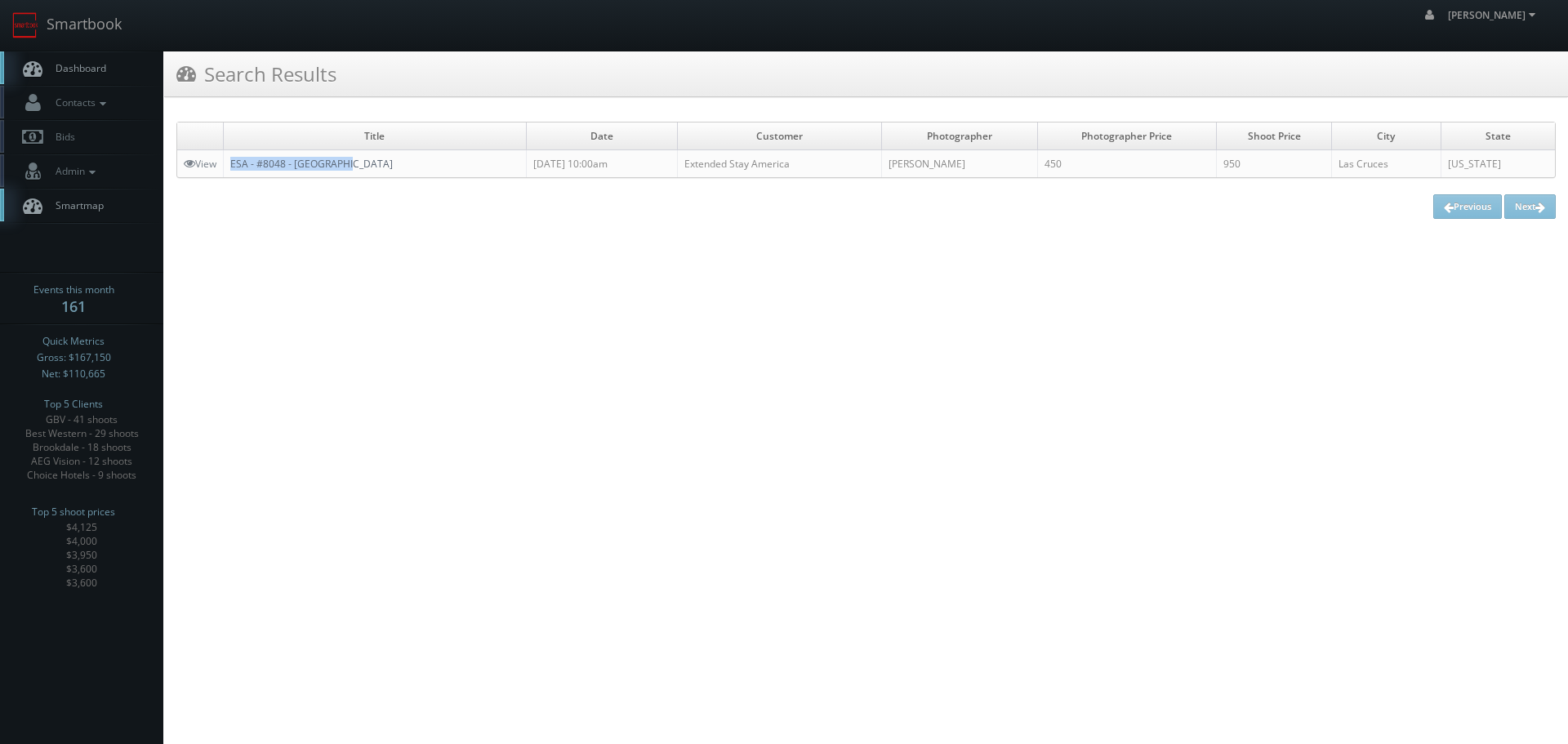
copy link "ESA - #8048 - [GEOGRAPHIC_DATA]"
drag, startPoint x: 370, startPoint y: 167, endPoint x: 234, endPoint y: 164, distance: 136.0
click at [234, 164] on td "ESA - #8048 - [GEOGRAPHIC_DATA]" at bounding box center [375, 164] width 303 height 28
drag, startPoint x: 351, startPoint y: 224, endPoint x: 350, endPoint y: 152, distance: 72.0
click at [351, 221] on div "Title Date Customer Photographer Photographer Price Shoot Price [GEOGRAPHIC_DAT…" at bounding box center [865, 171] width 1404 height 122
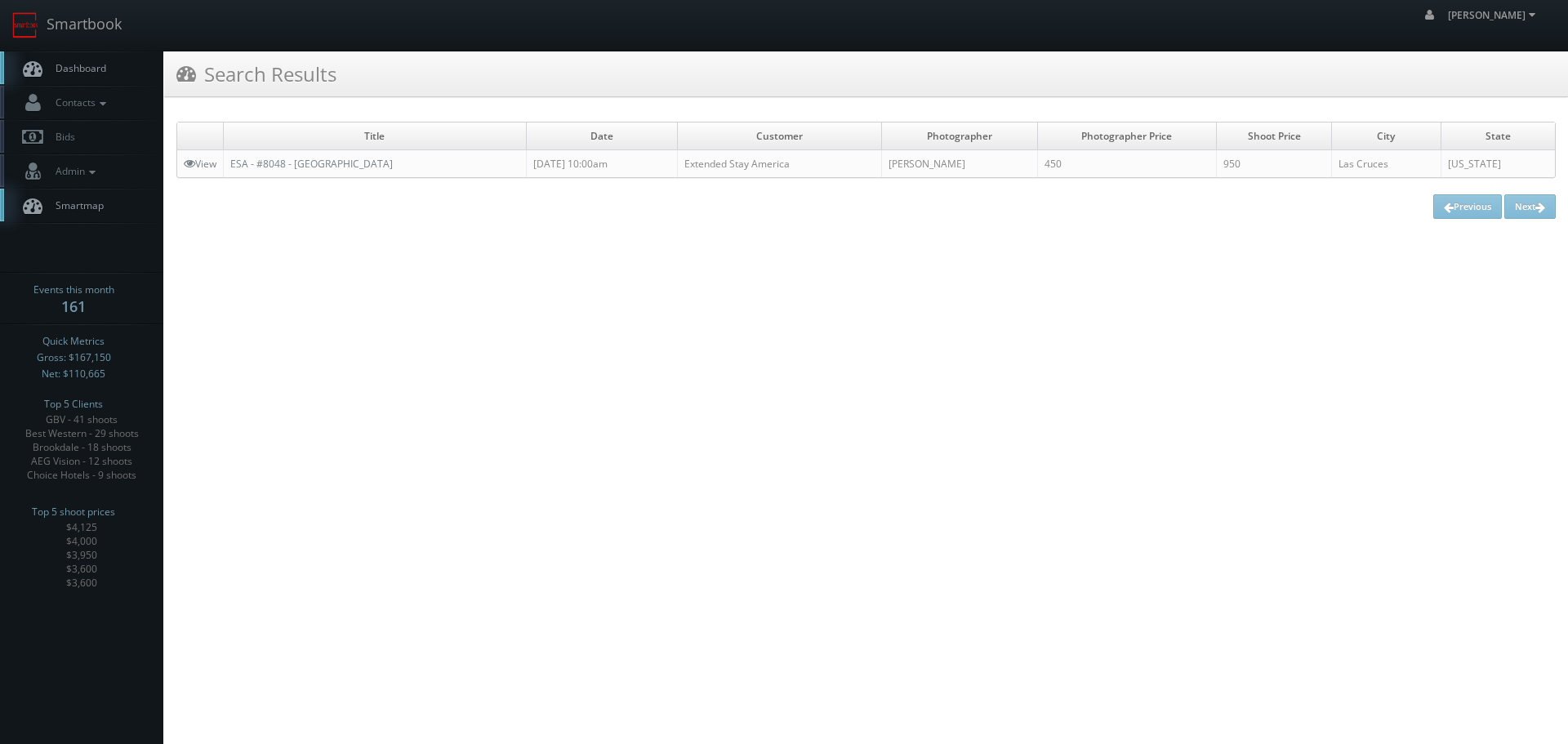
click at [352, 151] on td "ESA - #8048 - [GEOGRAPHIC_DATA]" at bounding box center [375, 164] width 303 height 28
copy link "Las Cruces"
click at [296, 166] on td "ESA - #8048 - Las Cruces" at bounding box center [375, 164] width 303 height 28
click at [87, 21] on link "Smartbook" at bounding box center [67, 25] width 134 height 50
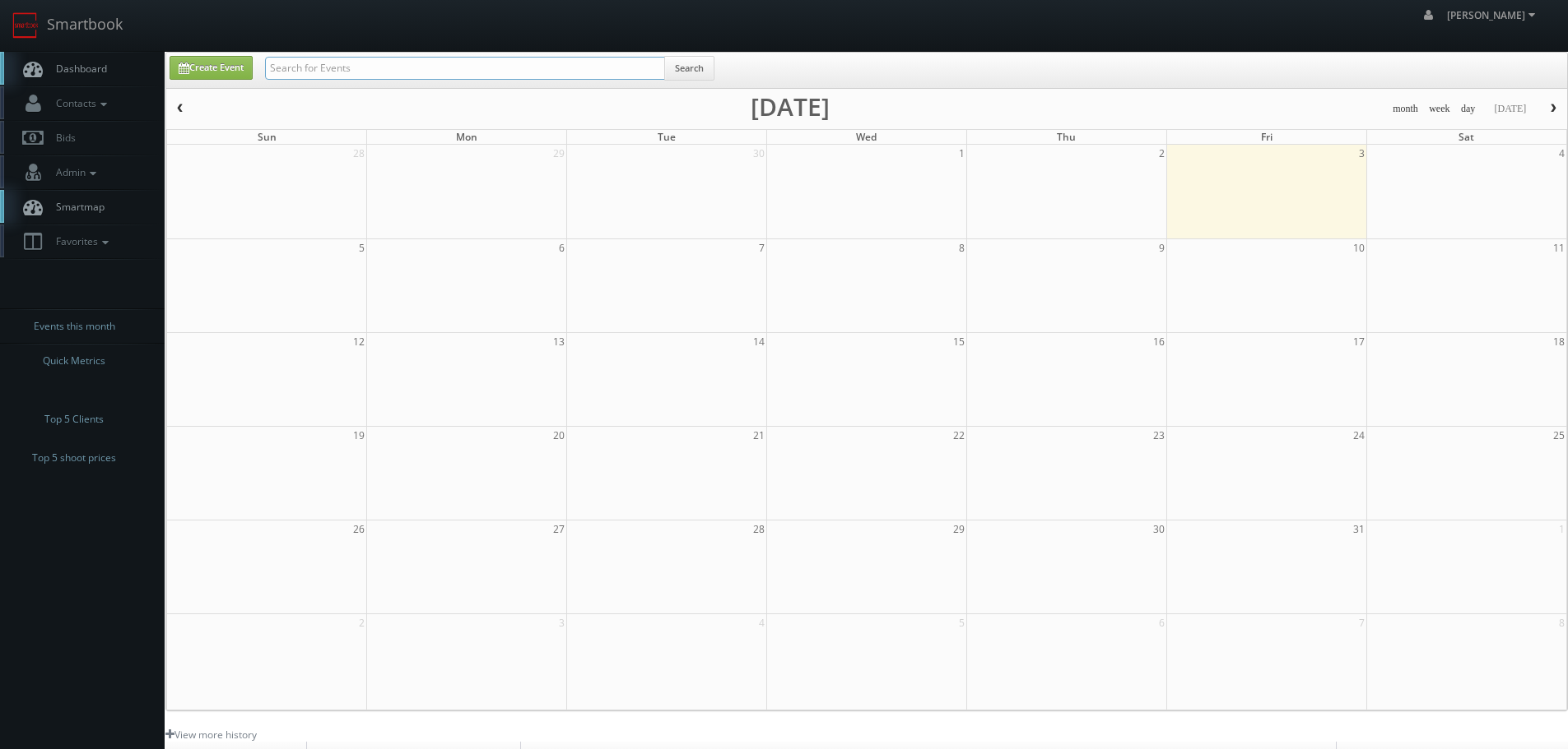
click at [363, 59] on input "text" at bounding box center [464, 68] width 400 height 23
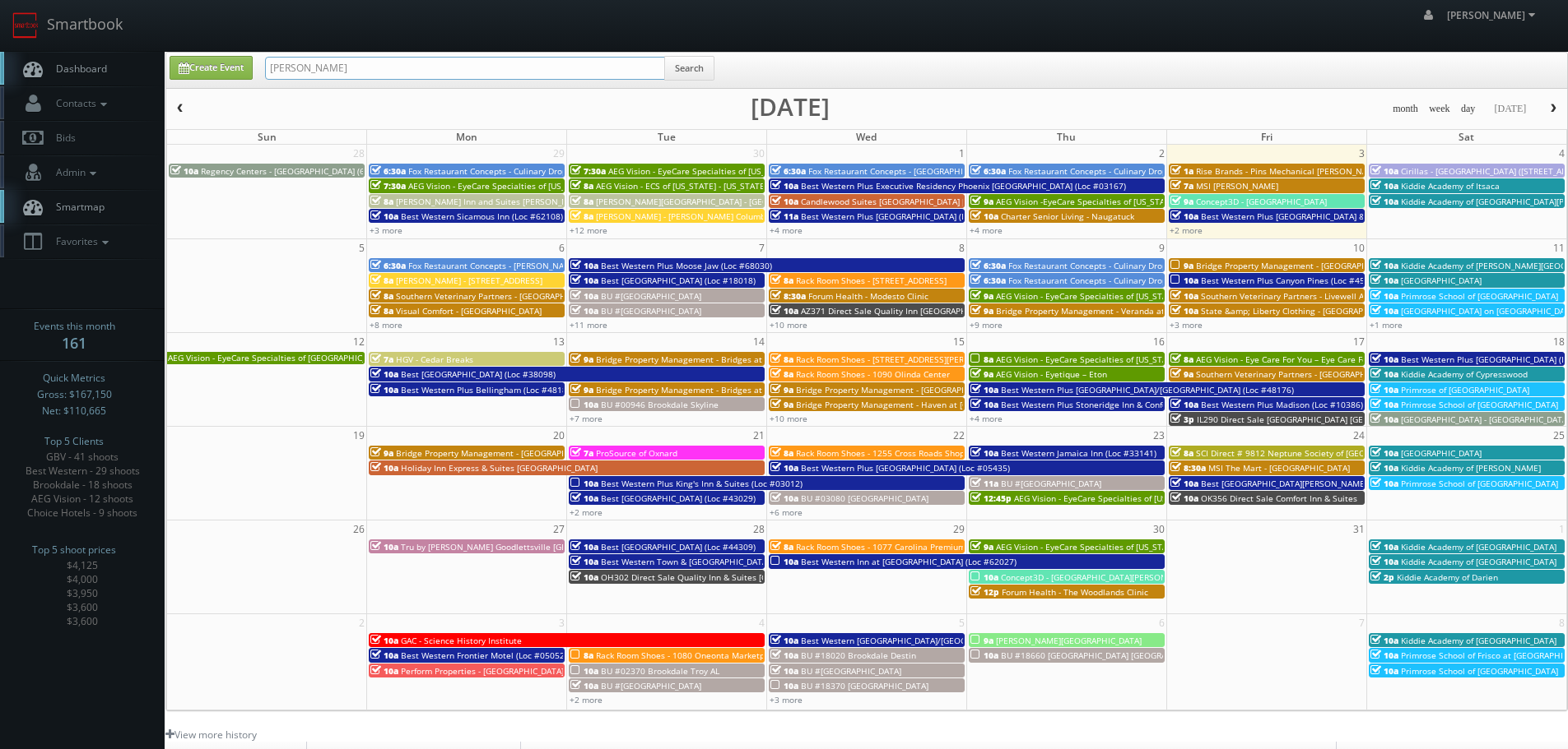
type input "al duggins"
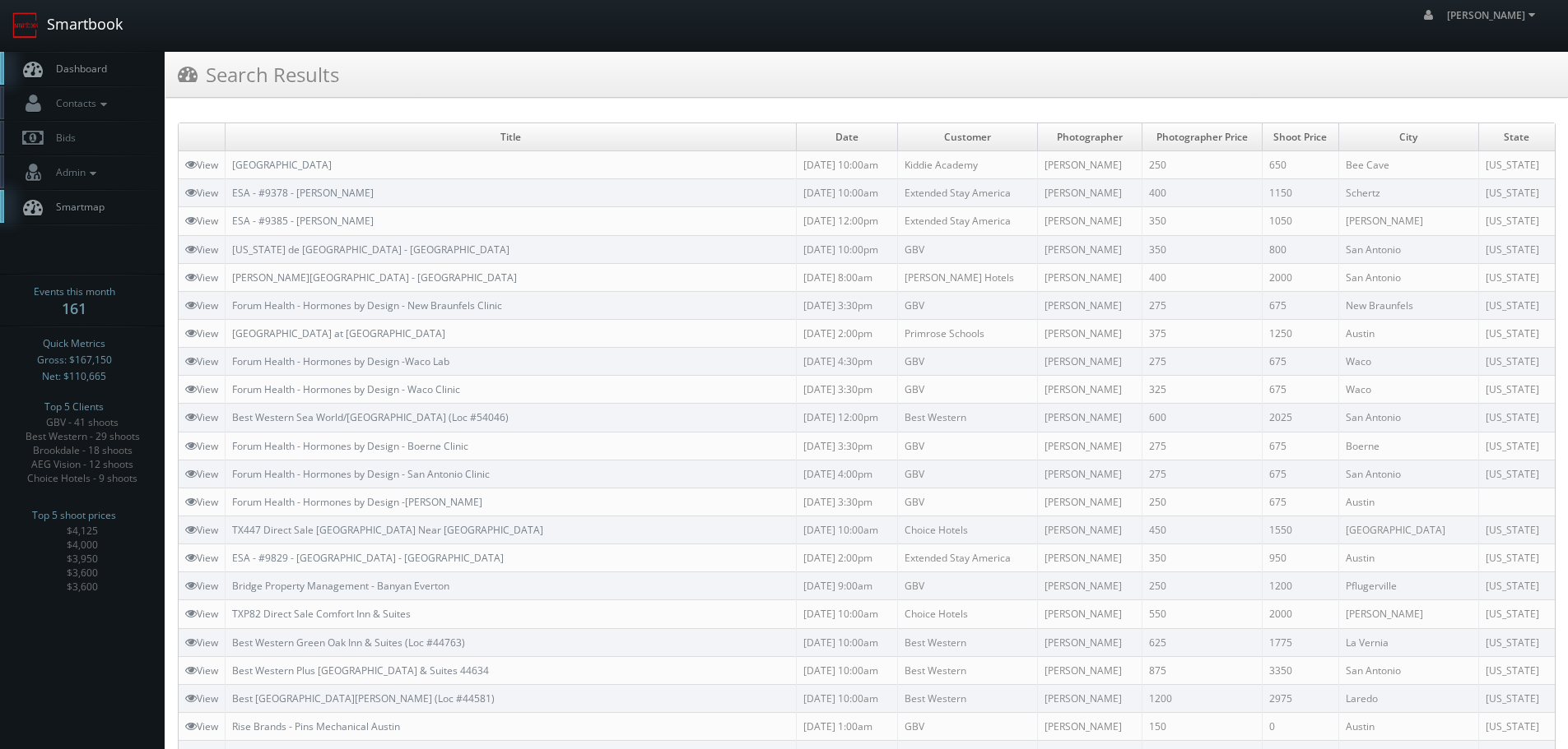
click at [100, 16] on link "Smartbook" at bounding box center [67, 25] width 135 height 51
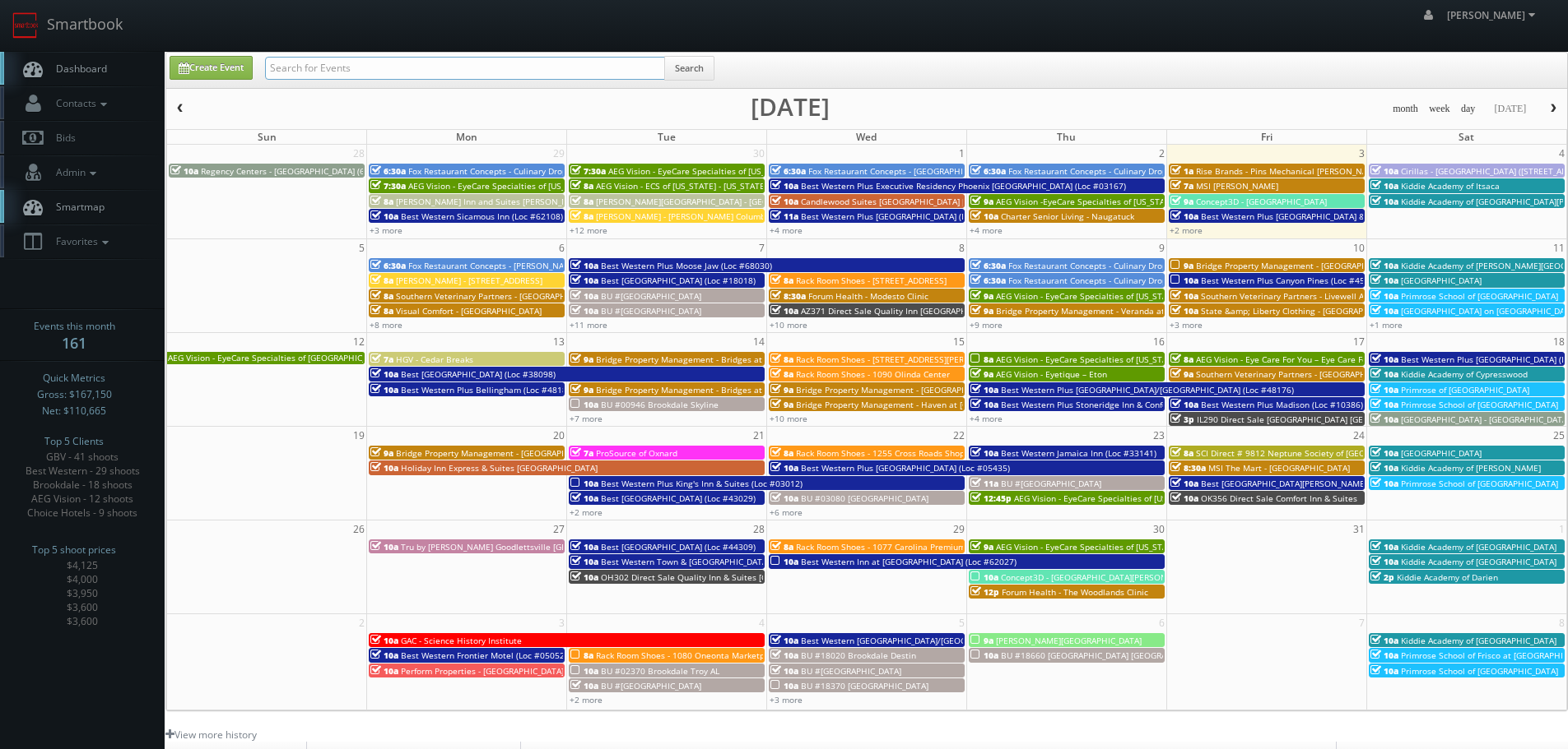
click at [348, 72] on input "text" at bounding box center [464, 68] width 400 height 23
type input "sggg"
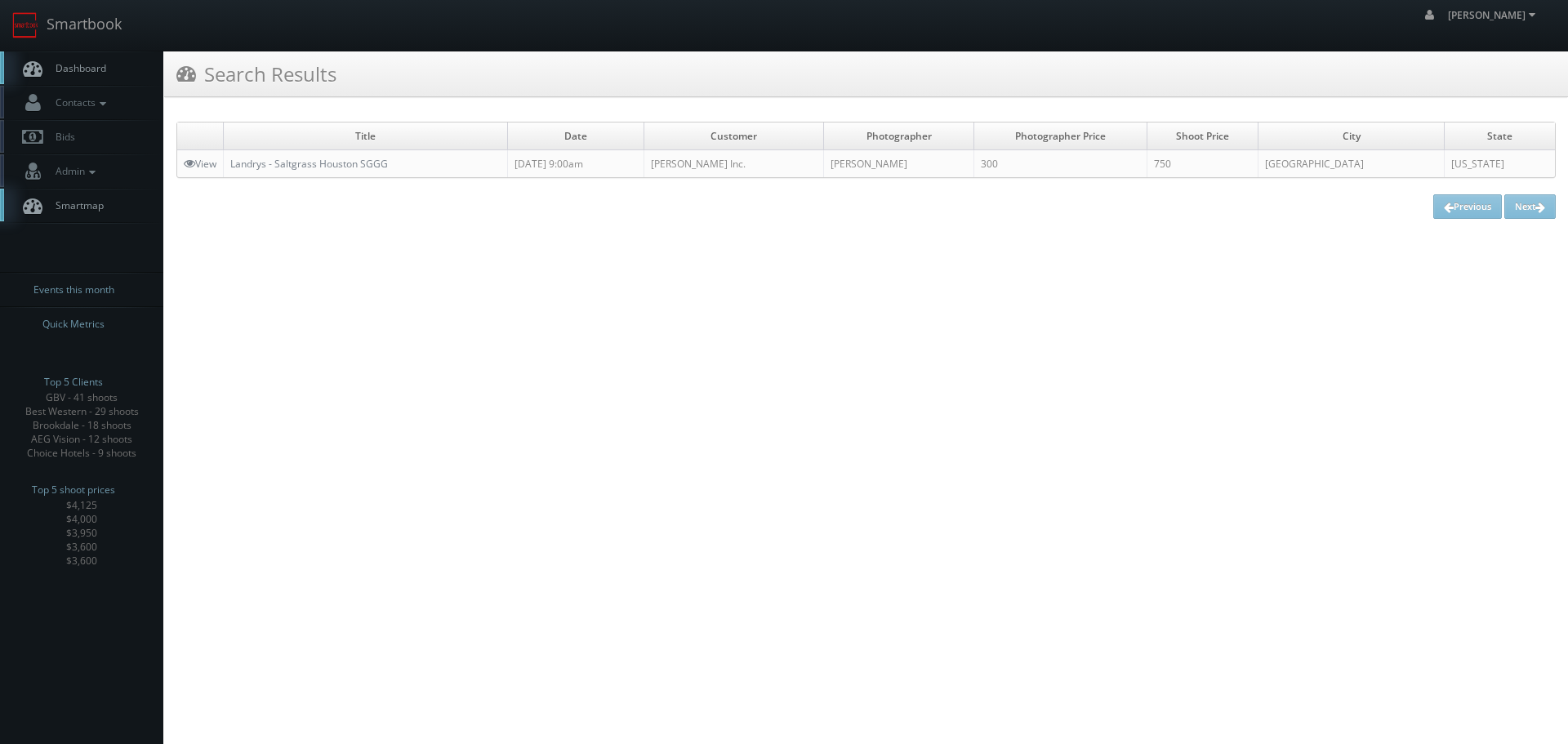
click at [428, 152] on td "Landrys - Saltgrass Houston SGGG" at bounding box center [366, 164] width 285 height 28
copy link "Landrys - Saltgrass Houston SGGG"
drag, startPoint x: 436, startPoint y: 163, endPoint x: 228, endPoint y: 165, distance: 208.0
click at [228, 165] on td "Landrys - Saltgrass Houston SGGG" at bounding box center [366, 164] width 285 height 28
click at [99, 30] on link "Smartbook" at bounding box center [67, 25] width 134 height 50
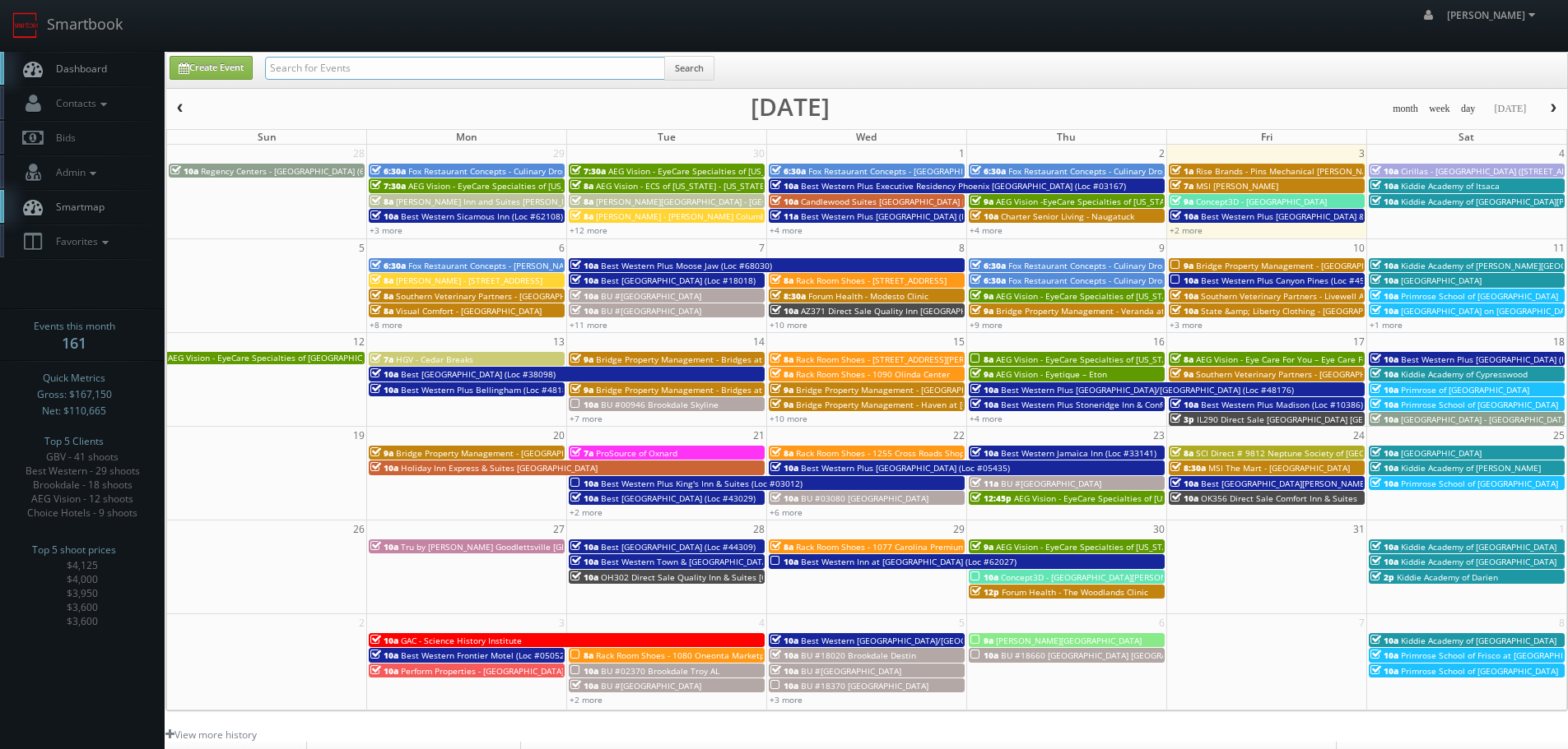
click at [303, 70] on input "text" at bounding box center [464, 68] width 400 height 23
type input "wheeler"
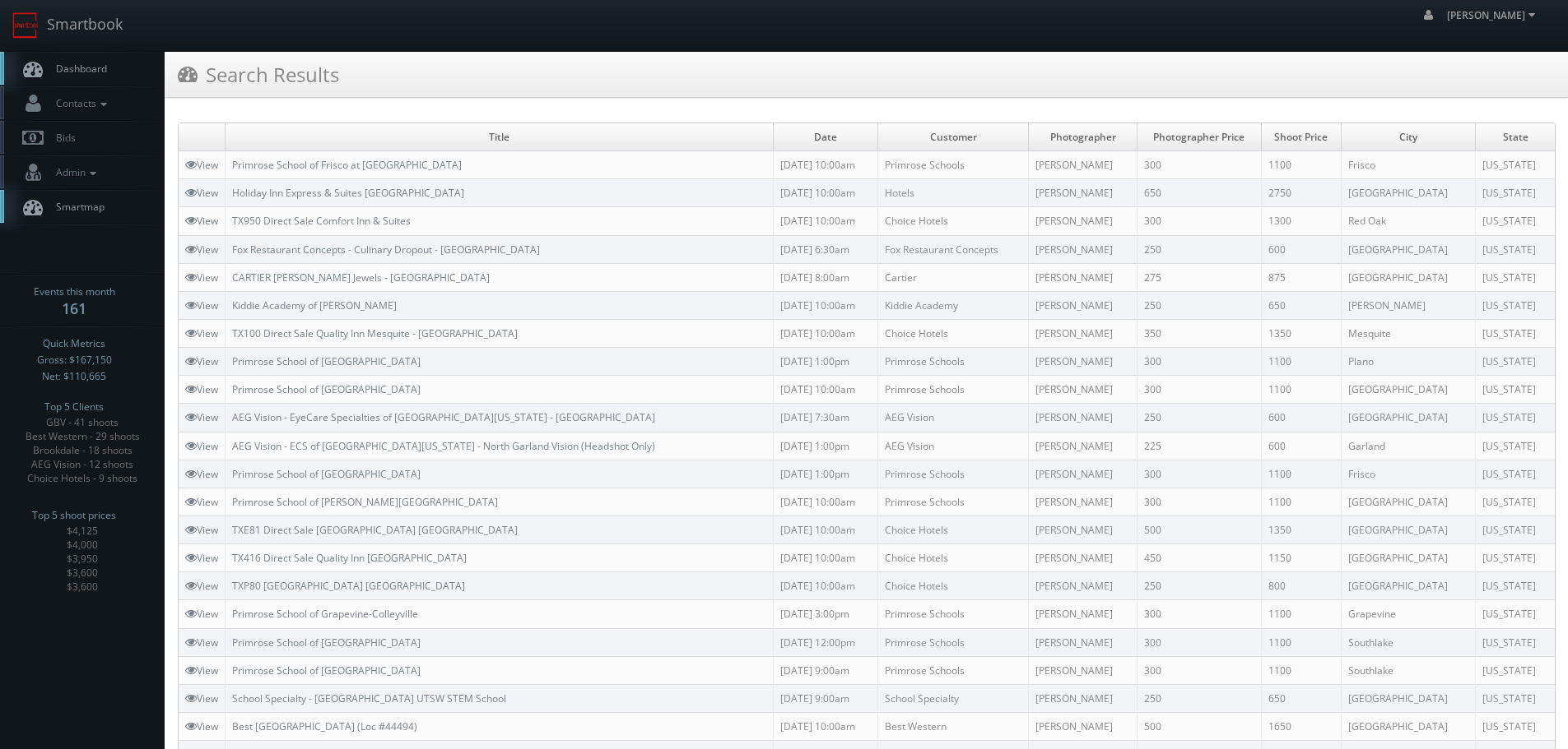
click at [536, 336] on td "TX100 Direct Sale Quality Inn Mesquite - Dallas East" at bounding box center [499, 333] width 548 height 28
copy link "TX100 Direct Sale Quality Inn Mesquite - Dallas East"
drag, startPoint x: 536, startPoint y: 336, endPoint x: 230, endPoint y: 339, distance: 306.0
click at [230, 339] on td "TX100 Direct Sale Quality Inn Mesquite - Dallas East" at bounding box center [499, 333] width 548 height 28
copy link "Kiddie Academy of Allen"
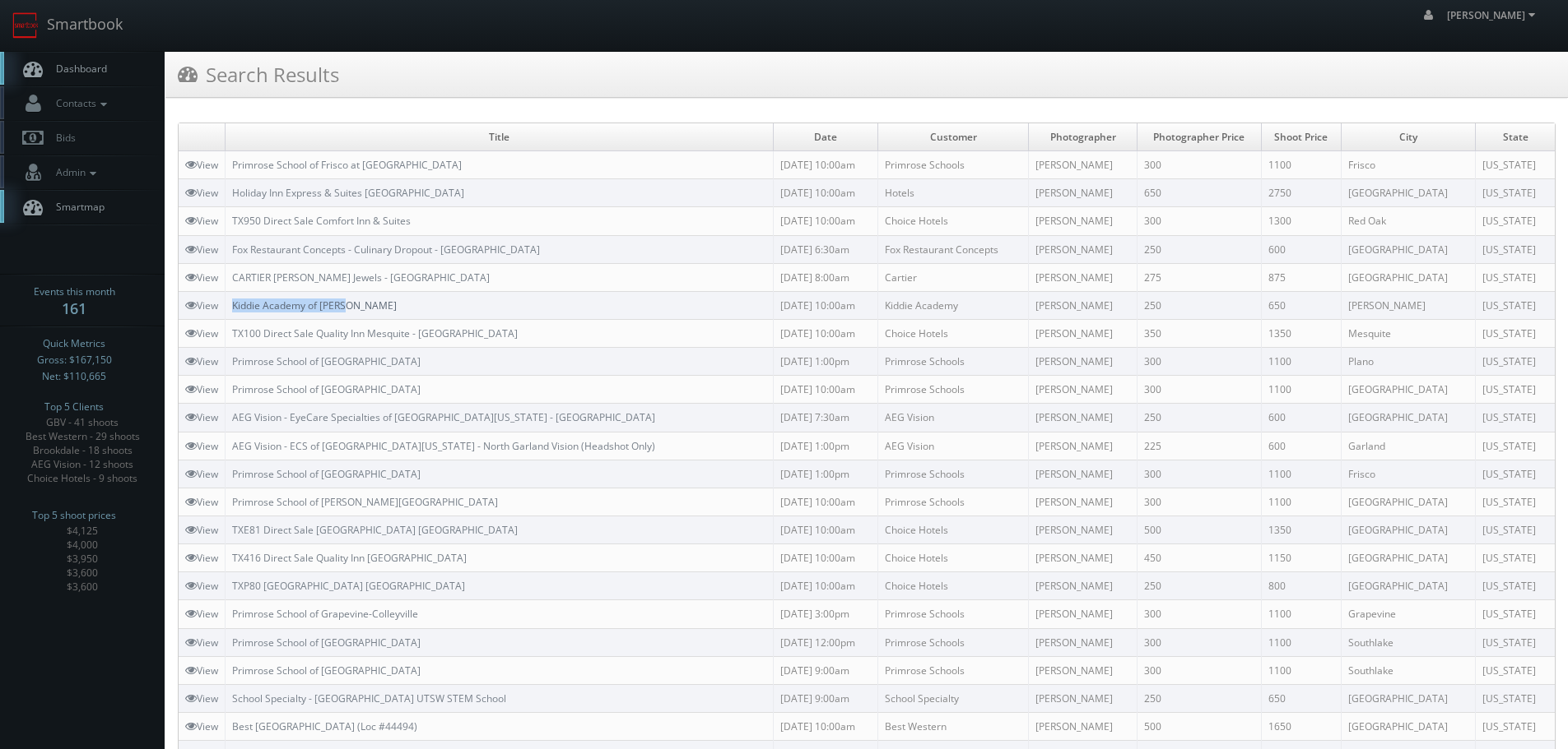
drag, startPoint x: 373, startPoint y: 298, endPoint x: 234, endPoint y: 305, distance: 139.2
click at [234, 305] on td "Kiddie Academy of Allen" at bounding box center [499, 305] width 548 height 28
copy link "CARTIER Eiseman Jewels - NorthPark Center Mall"
drag, startPoint x: 476, startPoint y: 277, endPoint x: 227, endPoint y: 272, distance: 249.1
click at [227, 272] on td "CARTIER Eiseman Jewels - NorthPark Center Mall" at bounding box center [499, 277] width 548 height 28
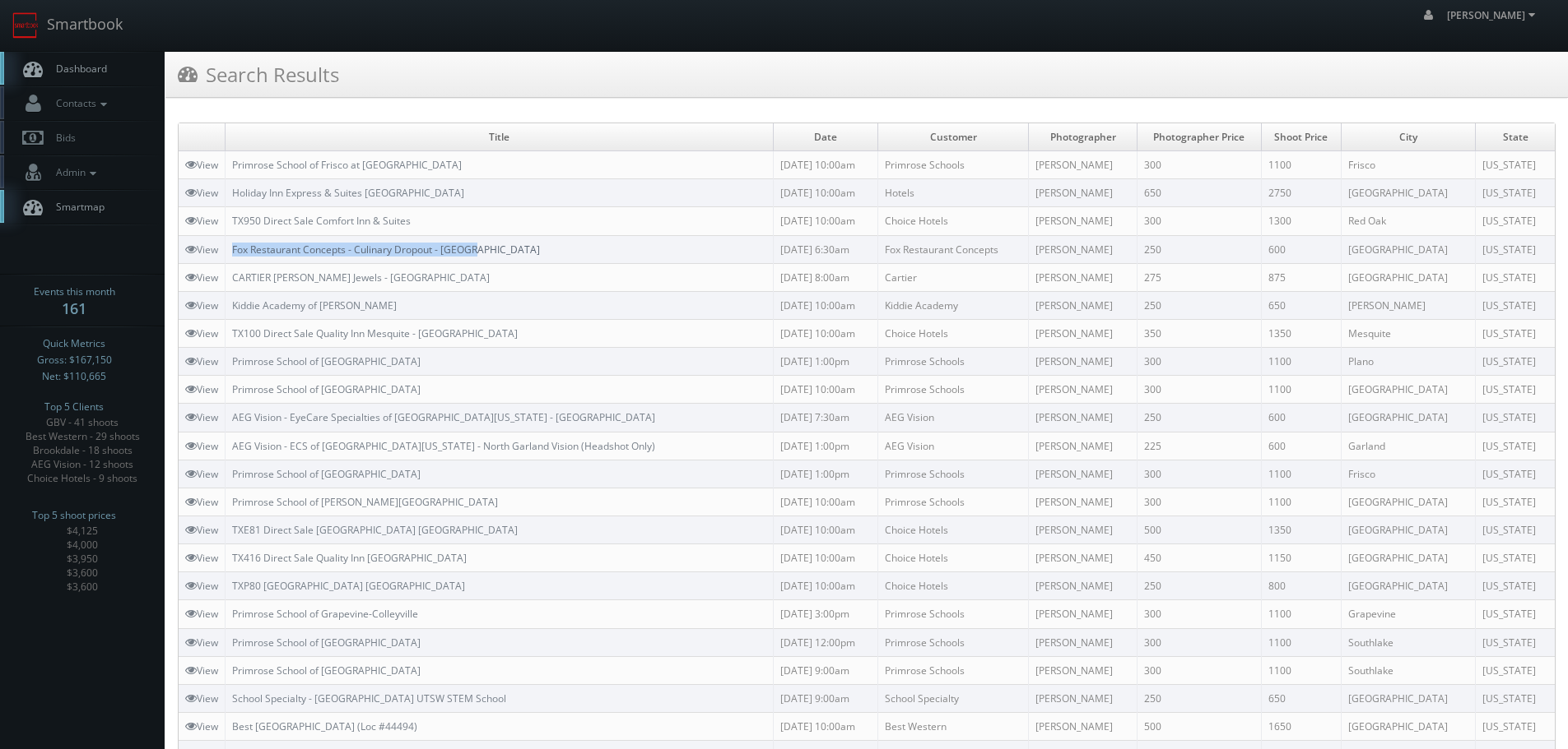
copy link "Fox Restaurant Concepts - Culinary Dropout - [GEOGRAPHIC_DATA]"
drag, startPoint x: 521, startPoint y: 247, endPoint x: 237, endPoint y: 249, distance: 284.0
click at [237, 249] on td "Fox Restaurant Concepts - Culinary Dropout - [GEOGRAPHIC_DATA]" at bounding box center [499, 248] width 548 height 28
drag, startPoint x: 396, startPoint y: 307, endPoint x: 233, endPoint y: 298, distance: 163.2
click at [233, 298] on td "Kiddie Academy of Allen" at bounding box center [499, 305] width 548 height 28
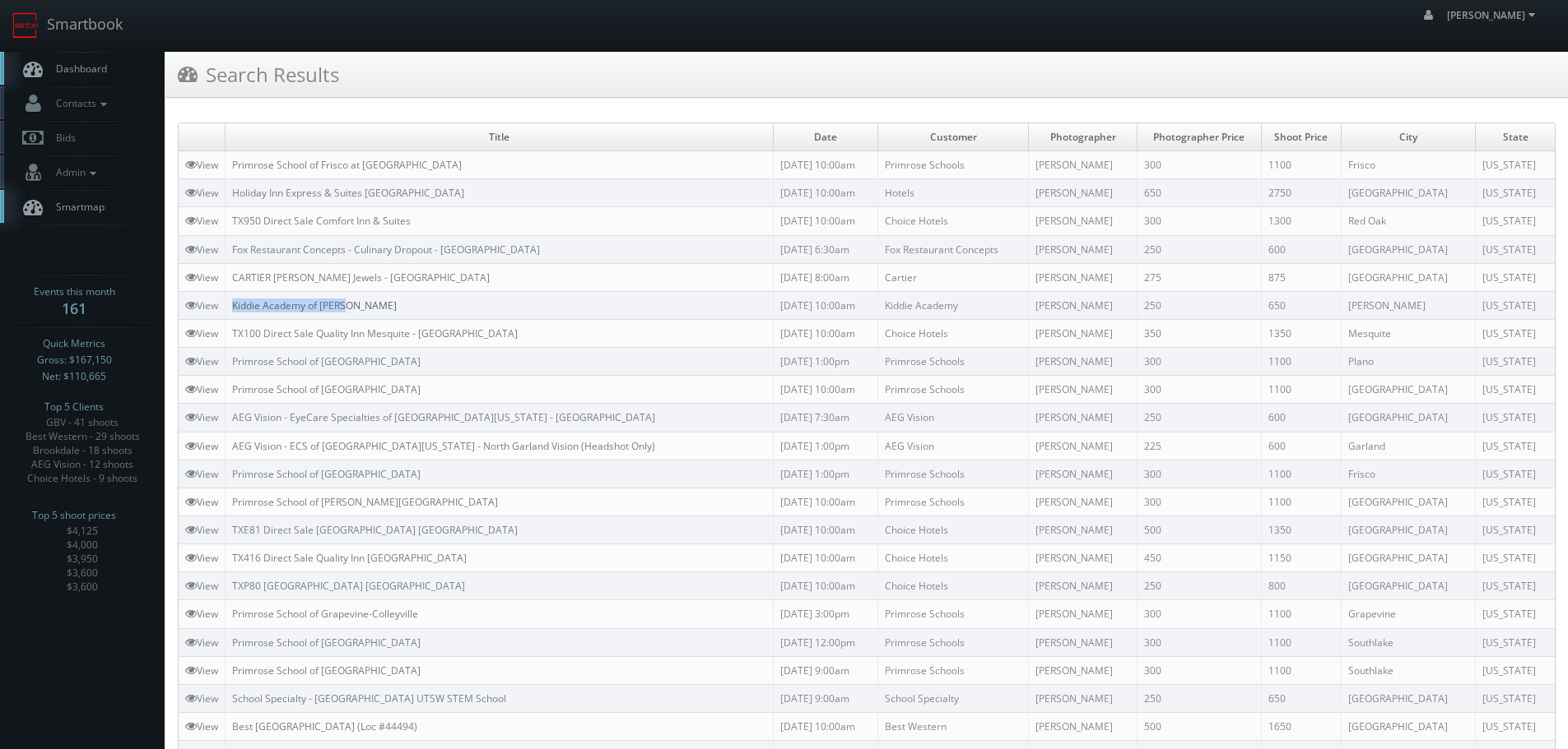
copy link "Kiddie Academy of Allen"
drag, startPoint x: 512, startPoint y: 281, endPoint x: 353, endPoint y: 282, distance: 159.0
click at [353, 282] on td "CARTIER Eiseman Jewels - NorthPark Center Mall" at bounding box center [499, 277] width 548 height 28
copy link "NorthPark Center Mall"
drag, startPoint x: 504, startPoint y: 246, endPoint x: 355, endPoint y: 246, distance: 149.0
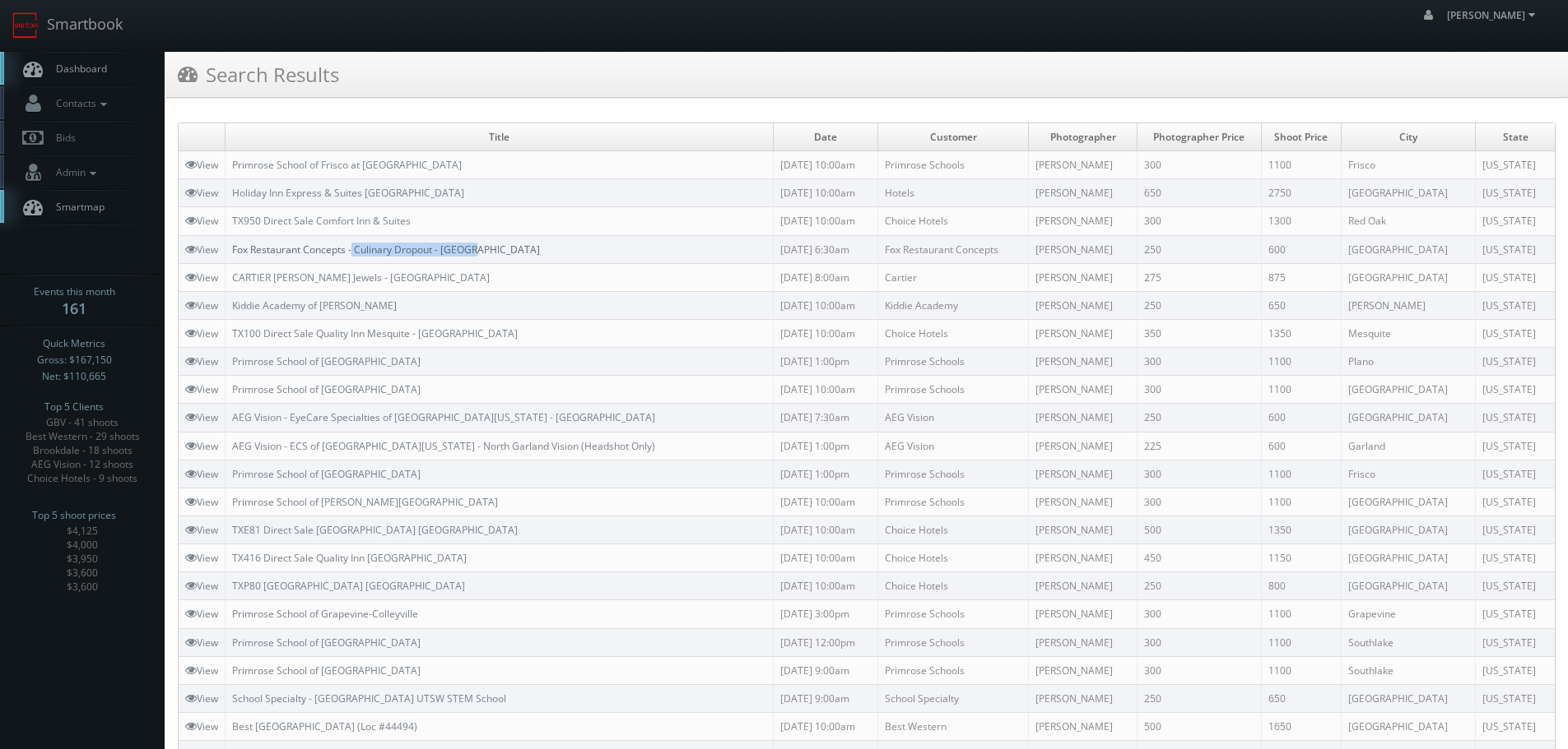
click at [355, 246] on td "Fox Restaurant Concepts - Culinary Dropout - [GEOGRAPHIC_DATA]" at bounding box center [499, 248] width 548 height 28
copy link "Culinary Dropout - Dallas"
click at [96, 30] on link "Smartbook" at bounding box center [67, 25] width 135 height 51
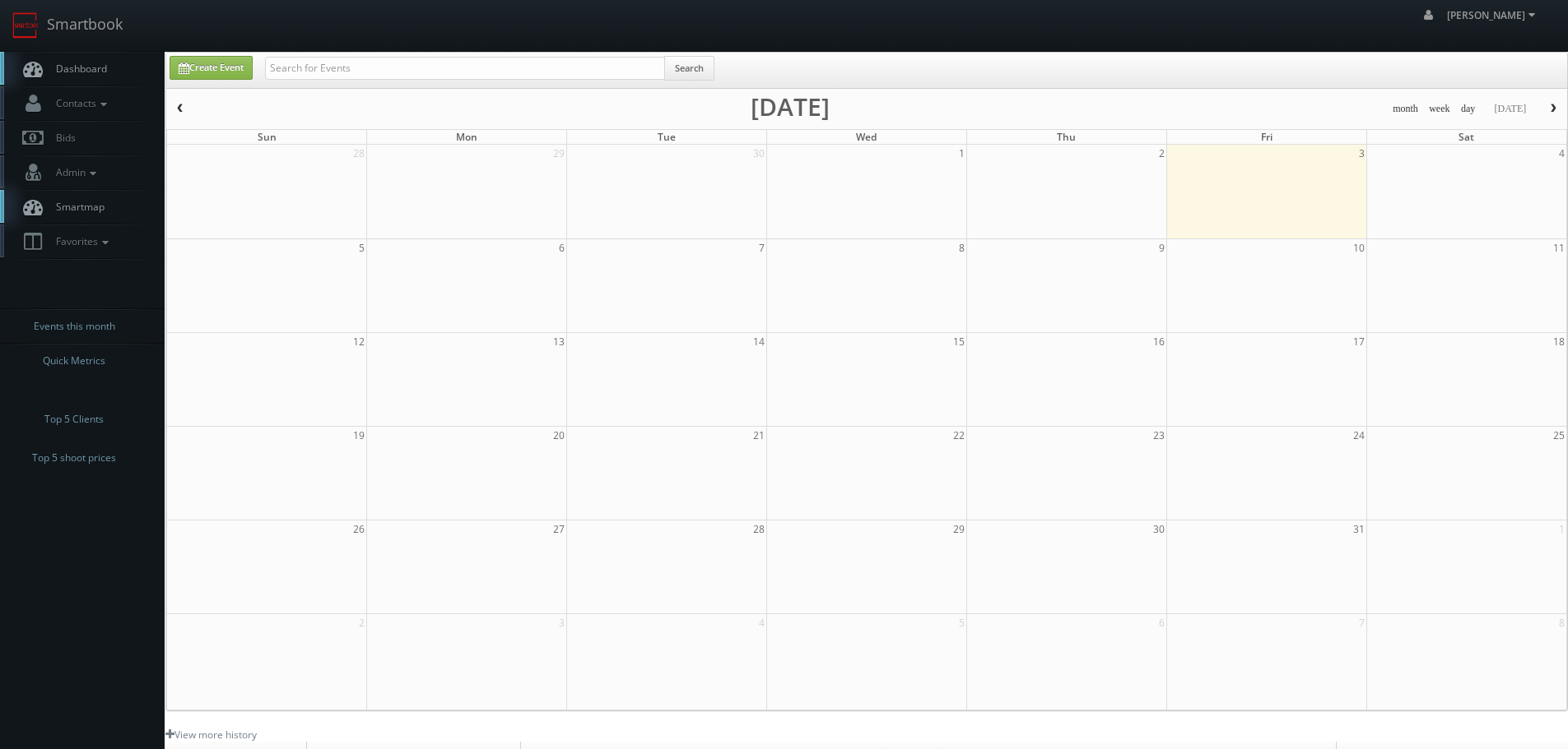
click at [358, 79] on div "Search" at bounding box center [489, 71] width 449 height 32
click at [359, 78] on input "text" at bounding box center [464, 68] width 400 height 23
click at [364, 69] on input "text" at bounding box center [464, 68] width 400 height 23
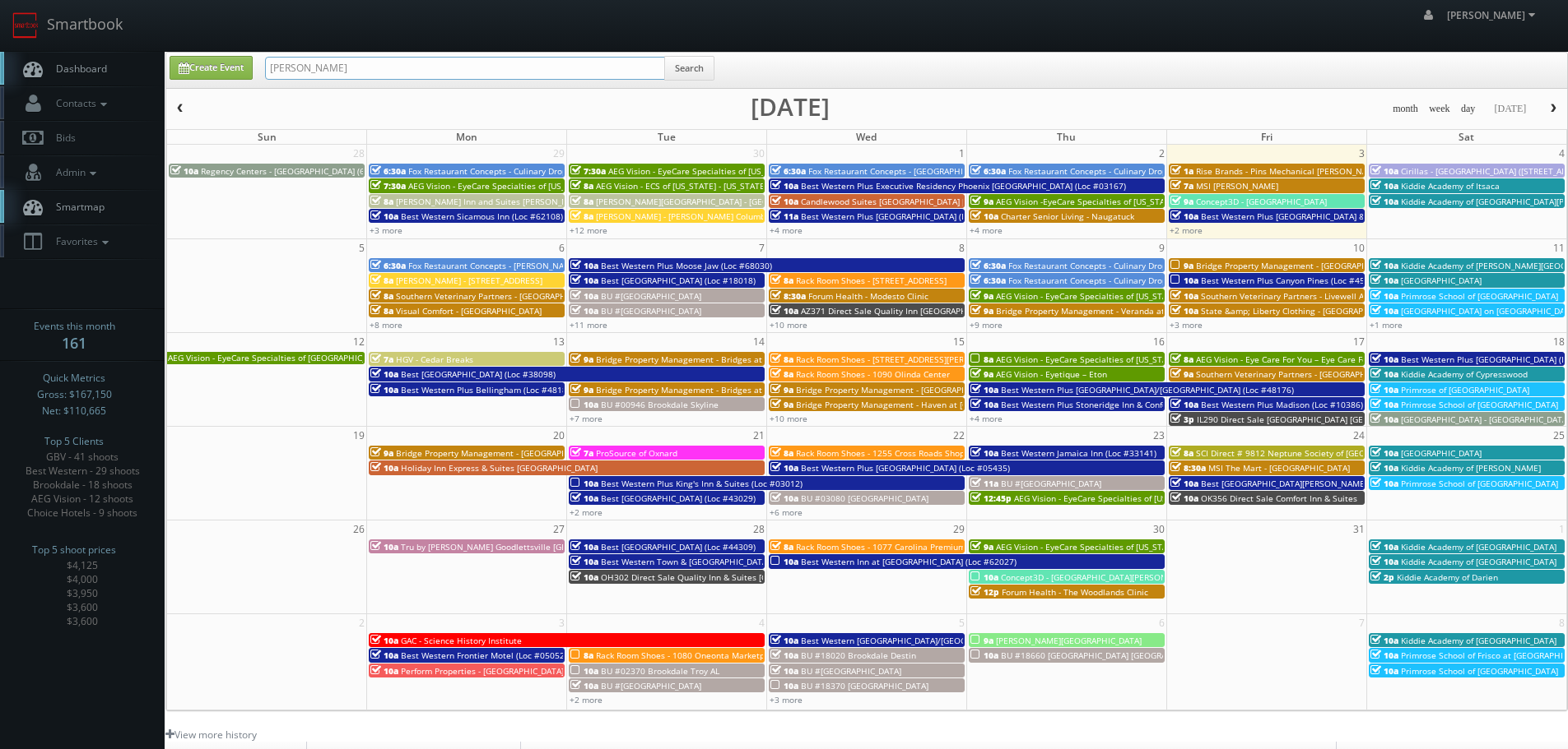
type input "[PERSON_NAME]"
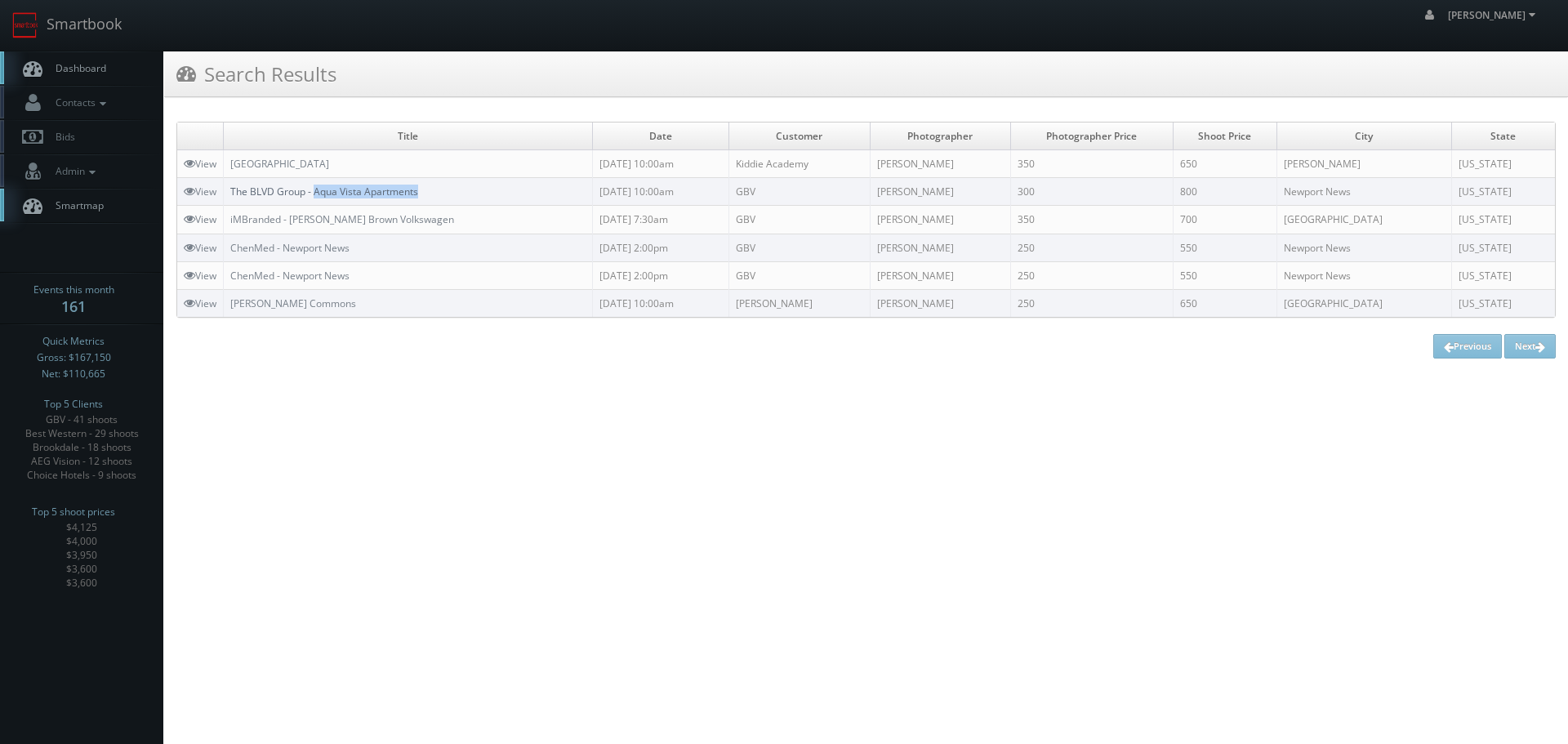
copy link "Aqua Vista Apartments"
drag, startPoint x: 458, startPoint y: 186, endPoint x: 317, endPoint y: 196, distance: 141.4
click at [317, 196] on td "The BLVD Group - Aqua Vista Apartments" at bounding box center [408, 191] width 369 height 28
click at [85, 19] on link "Smartbook" at bounding box center [67, 25] width 134 height 50
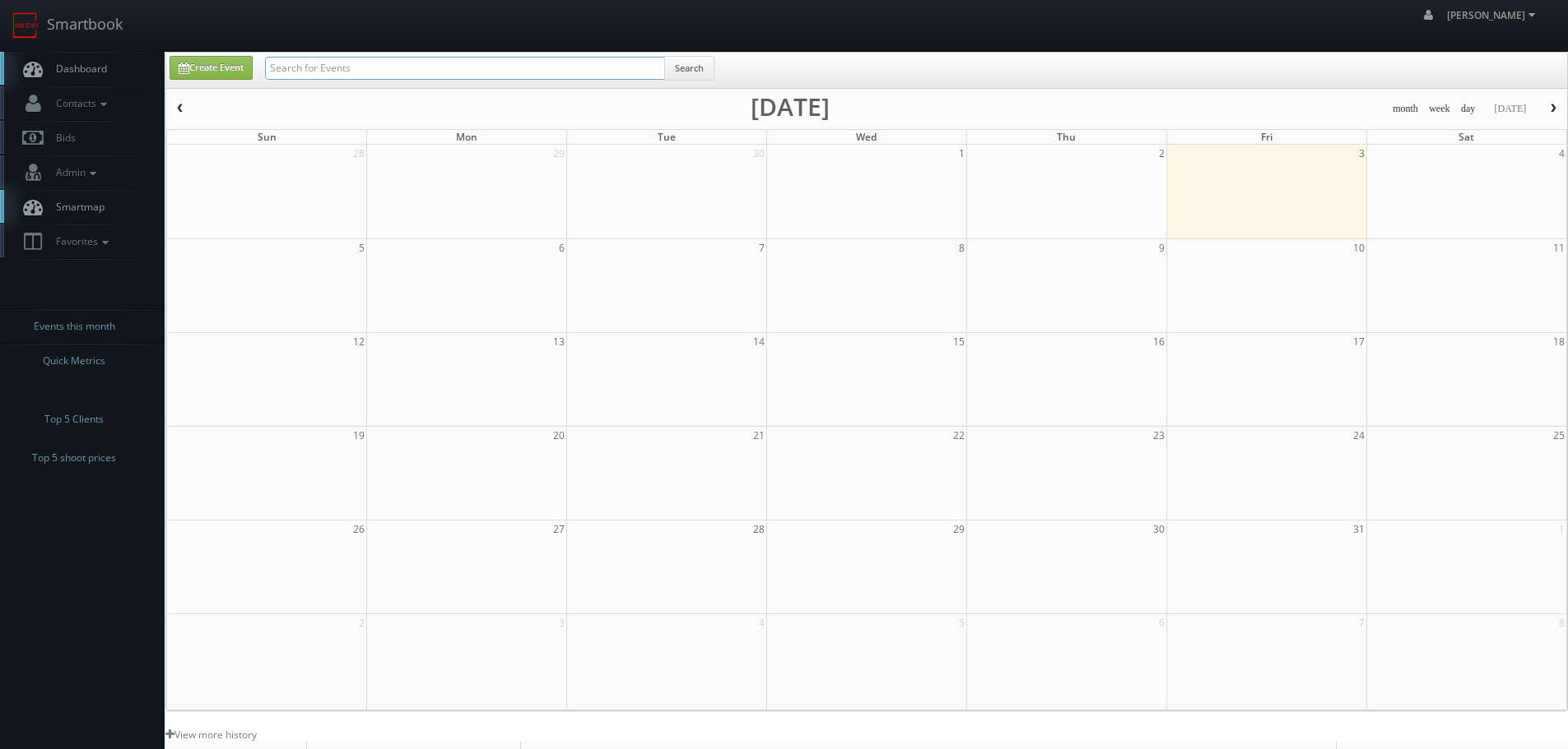
click at [346, 68] on input "text" at bounding box center [464, 68] width 400 height 23
paste input "Aqua Vista Apartments"
type input "Aqua Vista Apartments"
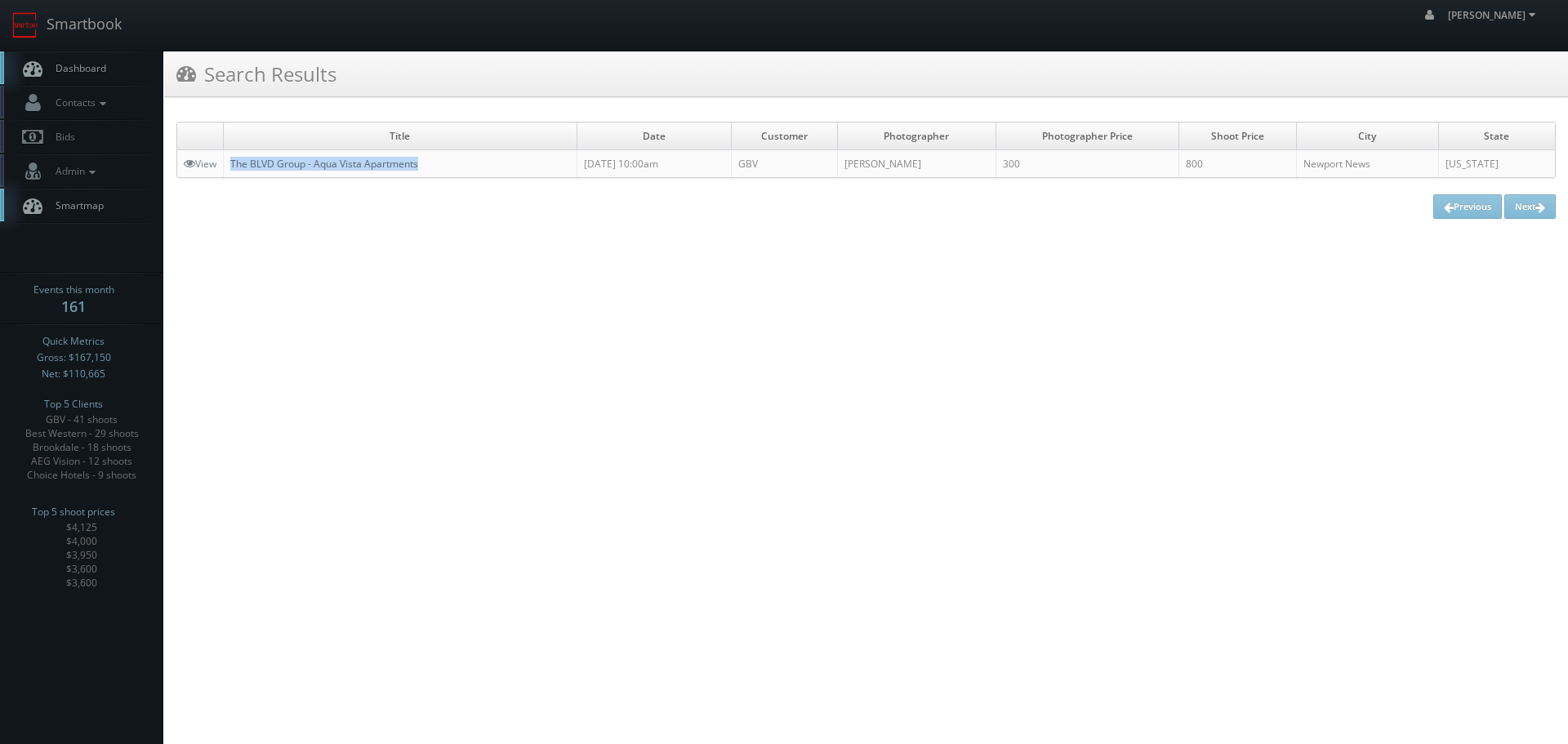
copy link "The BLVD Group - Aqua Vista Apartments"
drag, startPoint x: 482, startPoint y: 158, endPoint x: 232, endPoint y: 168, distance: 250.2
click at [232, 168] on td "The BLVD Group - Aqua Vista Apartments" at bounding box center [400, 164] width 353 height 28
click at [556, 328] on html "Smartbook Toggle Side Navigation Toggle Top Navigation [PERSON_NAME] [PERSON_NA…" at bounding box center [784, 372] width 1568 height 744
copy link "Aqua Vista Apartments"
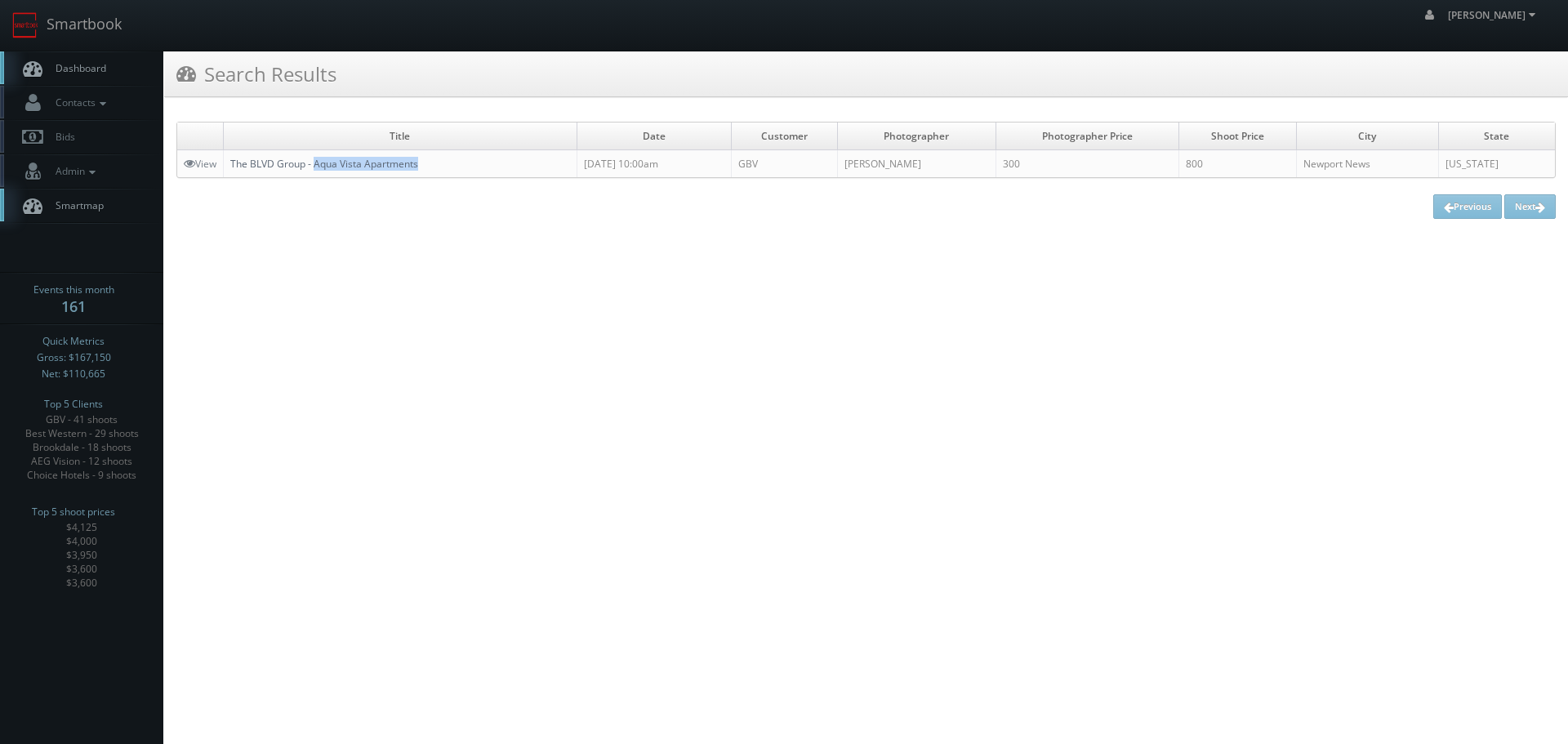
drag, startPoint x: 414, startPoint y: 160, endPoint x: 316, endPoint y: 163, distance: 98.0
click at [316, 163] on td "The BLVD Group - Aqua Vista Apartments" at bounding box center [400, 164] width 353 height 28
click at [286, 222] on div "Title Date Customer Photographer Photographer Price Shoot Price [GEOGRAPHIC_DAT…" at bounding box center [865, 171] width 1404 height 122
